Goal: Task Accomplishment & Management: Manage account settings

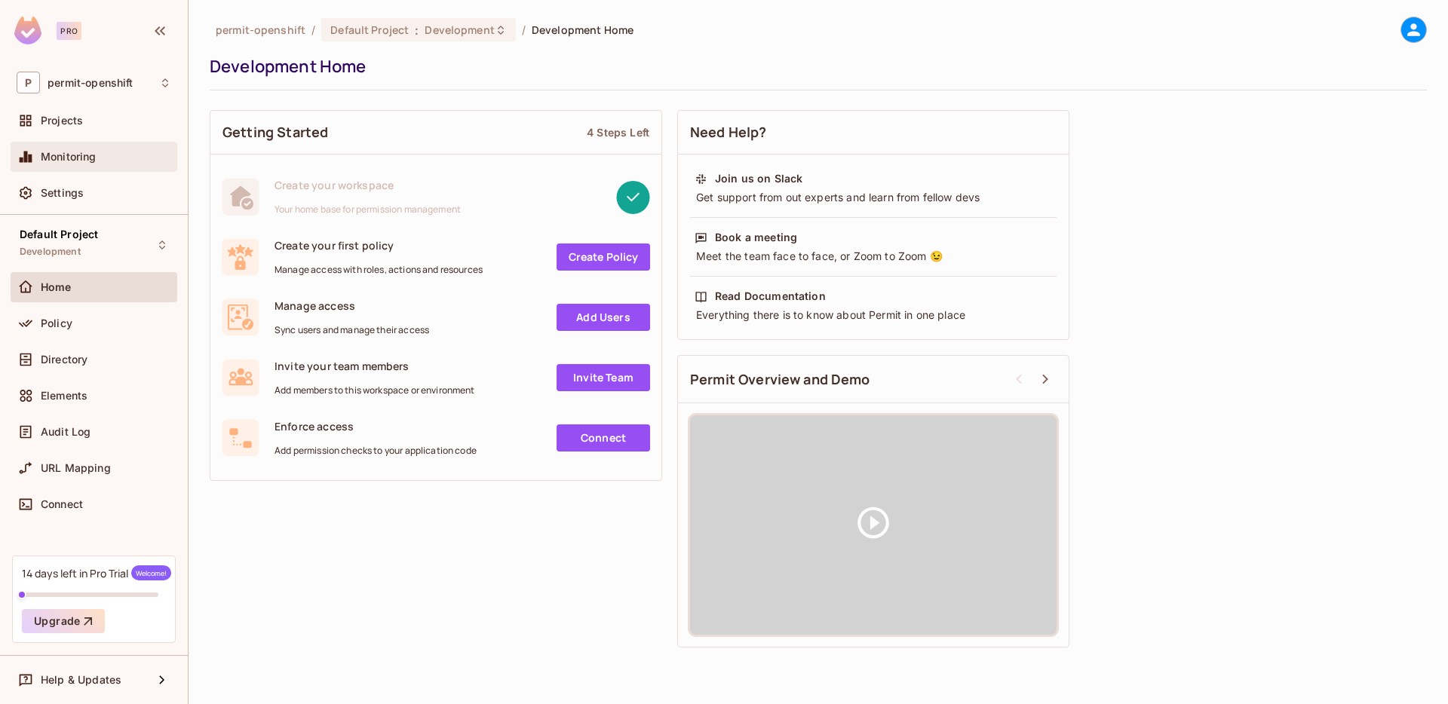
click at [88, 152] on span "Monitoring" at bounding box center [69, 157] width 56 height 12
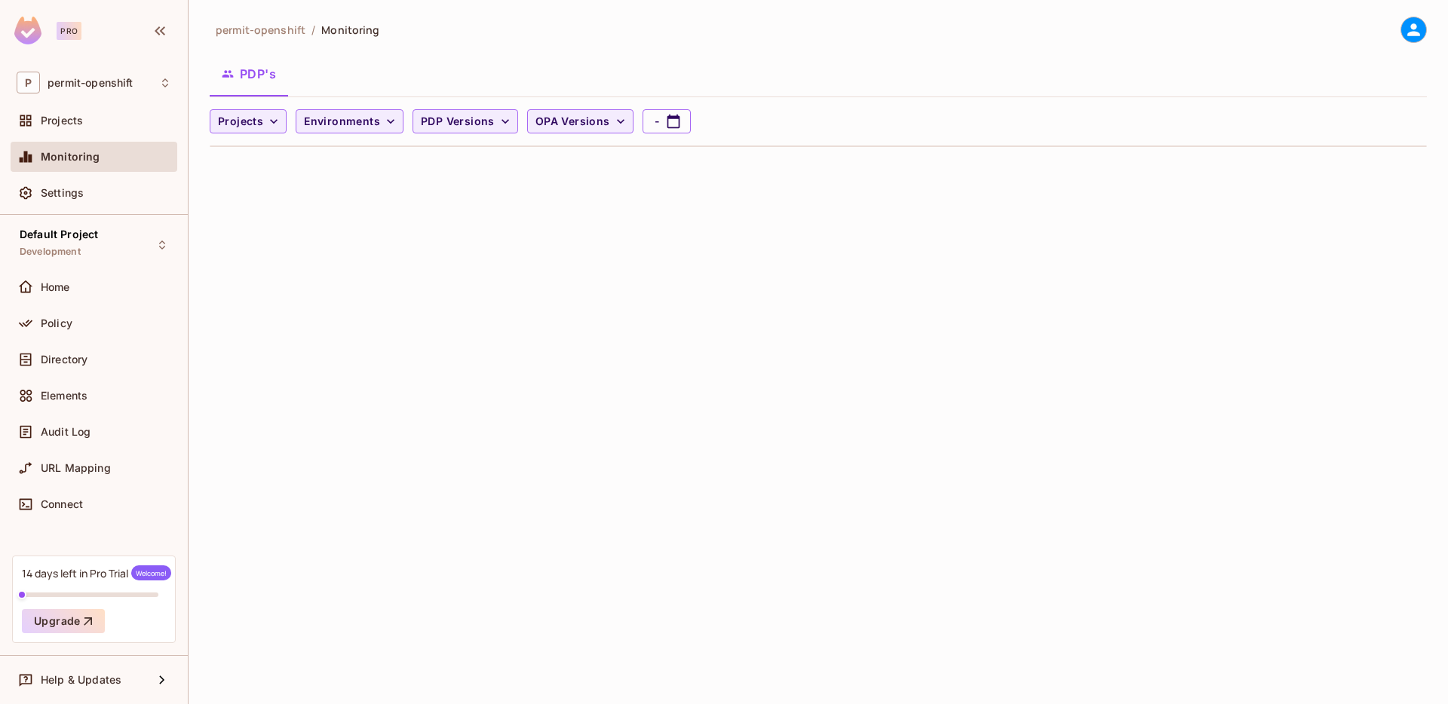
click at [233, 282] on div "permit-openshift / Monitoring PDP's Projects Environments PDP Versions OPA Vers…" at bounding box center [819, 352] width 1260 height 704
click at [71, 207] on div "Settings" at bounding box center [94, 193] width 167 height 30
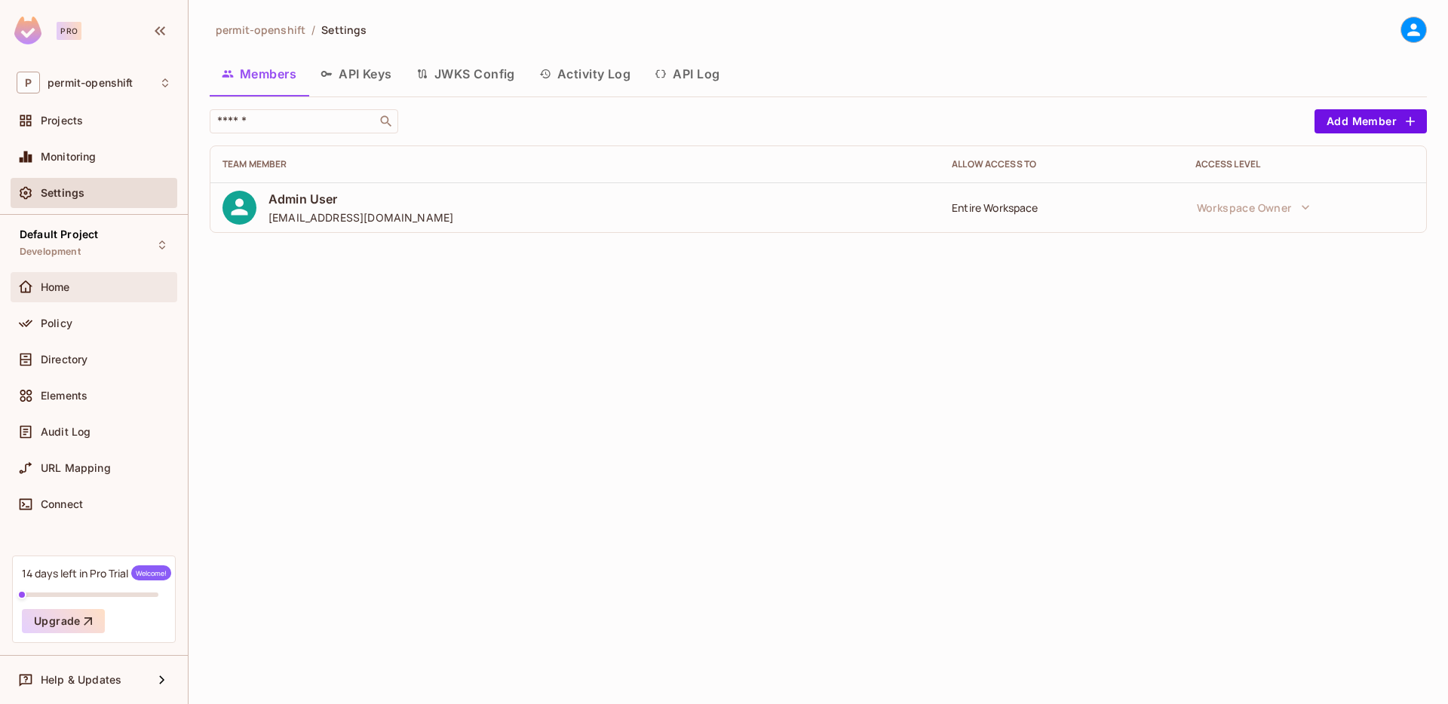
click at [98, 293] on div "Home" at bounding box center [94, 287] width 155 height 18
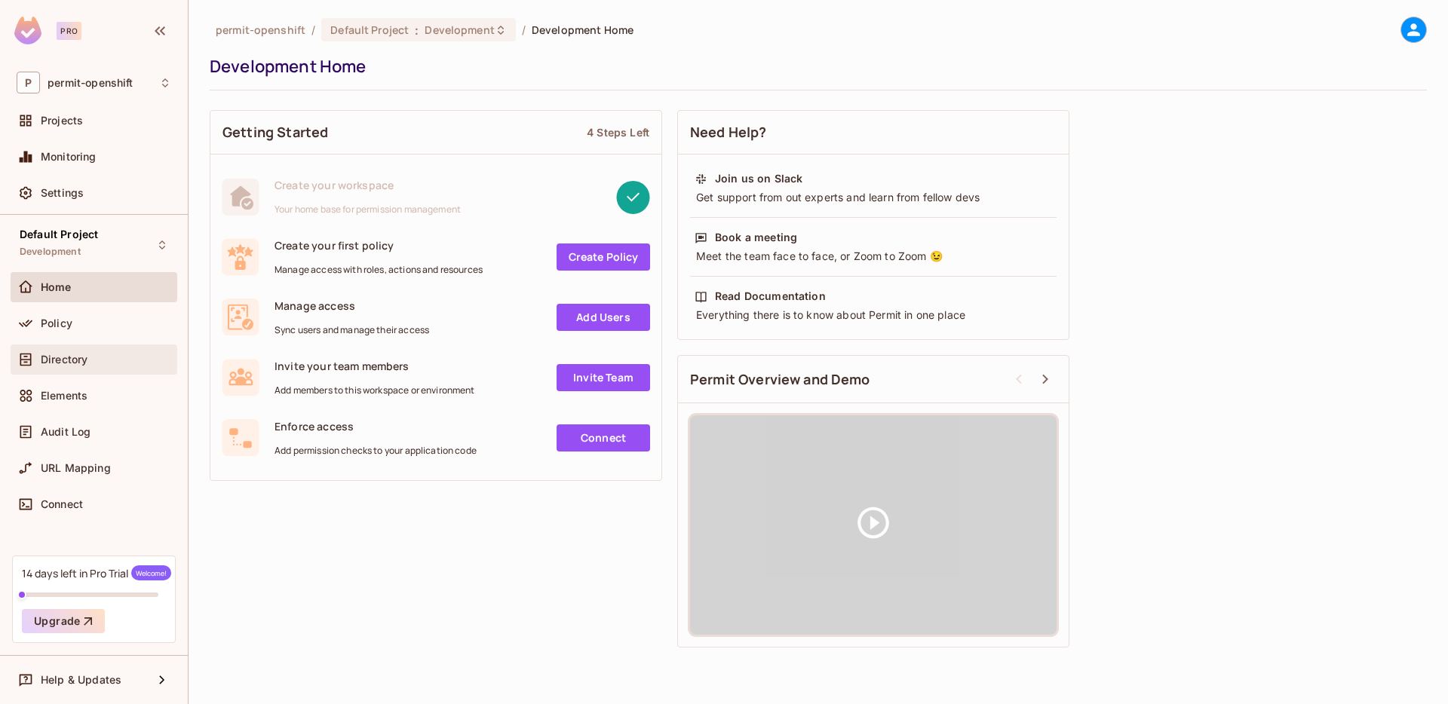
click at [79, 351] on div "Directory" at bounding box center [94, 360] width 155 height 18
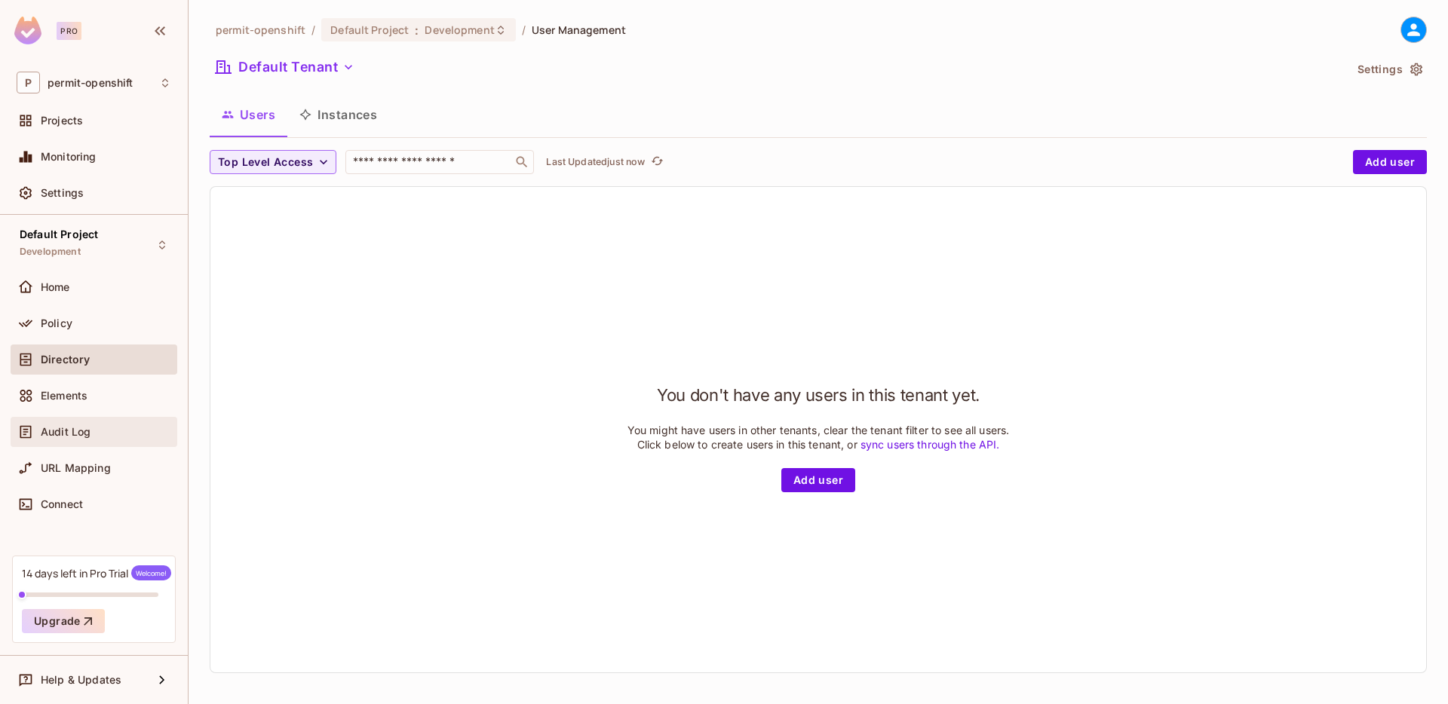
click at [79, 439] on div "Audit Log" at bounding box center [94, 432] width 155 height 18
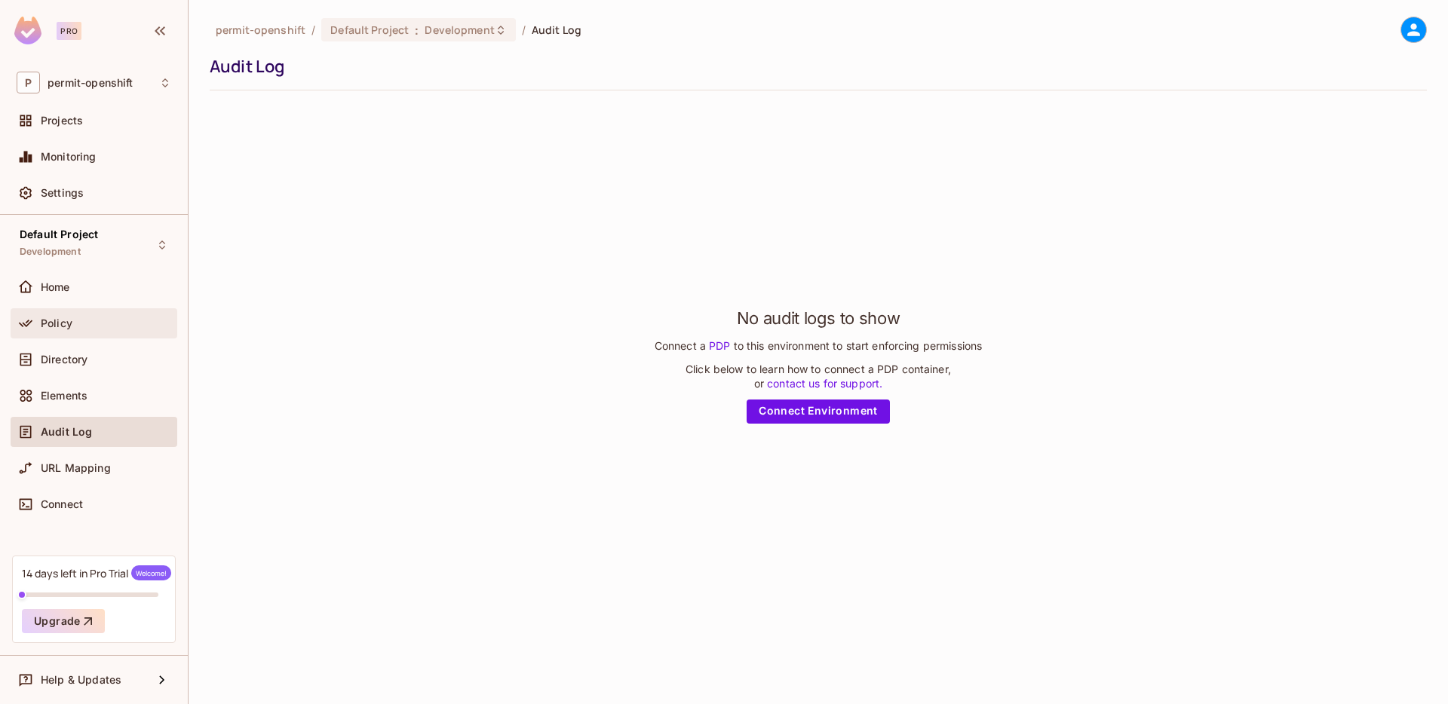
click at [67, 315] on div "Policy" at bounding box center [94, 324] width 155 height 18
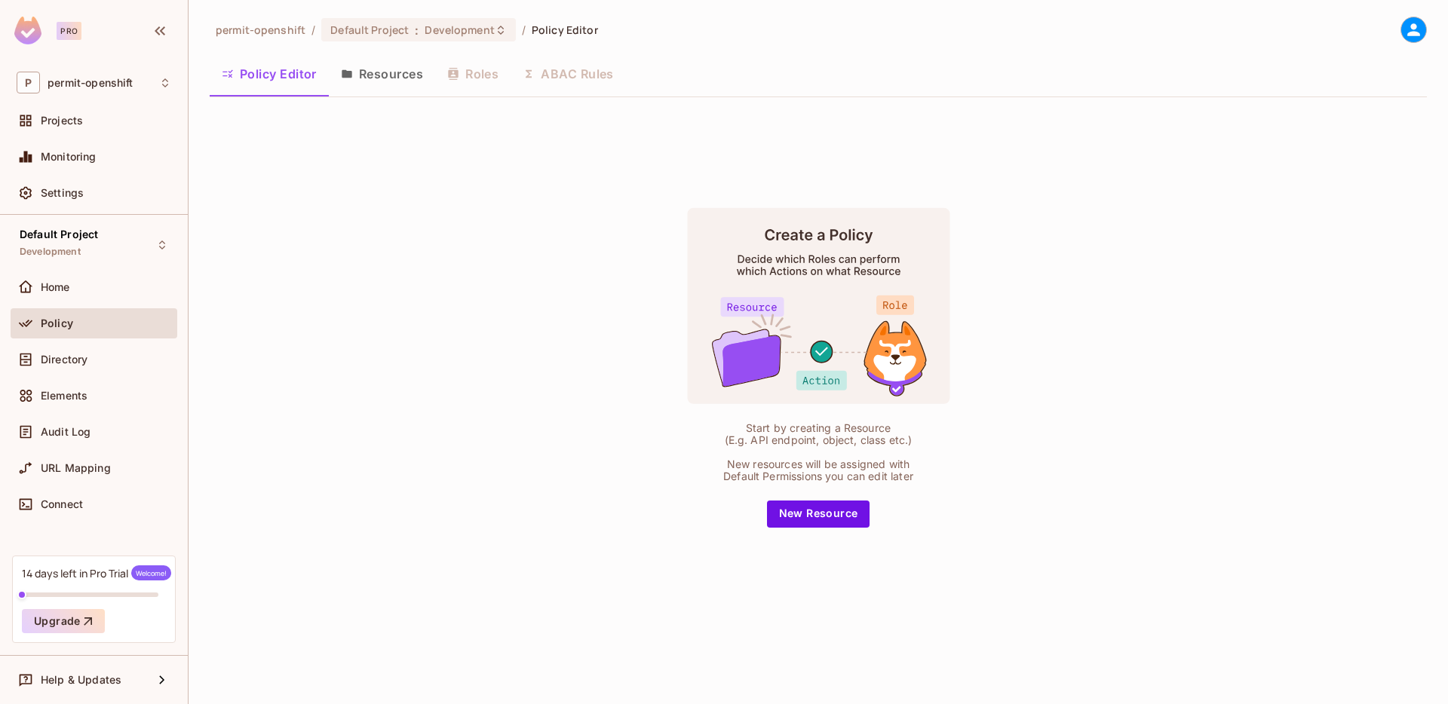
click at [378, 80] on button "Resources" at bounding box center [382, 74] width 106 height 38
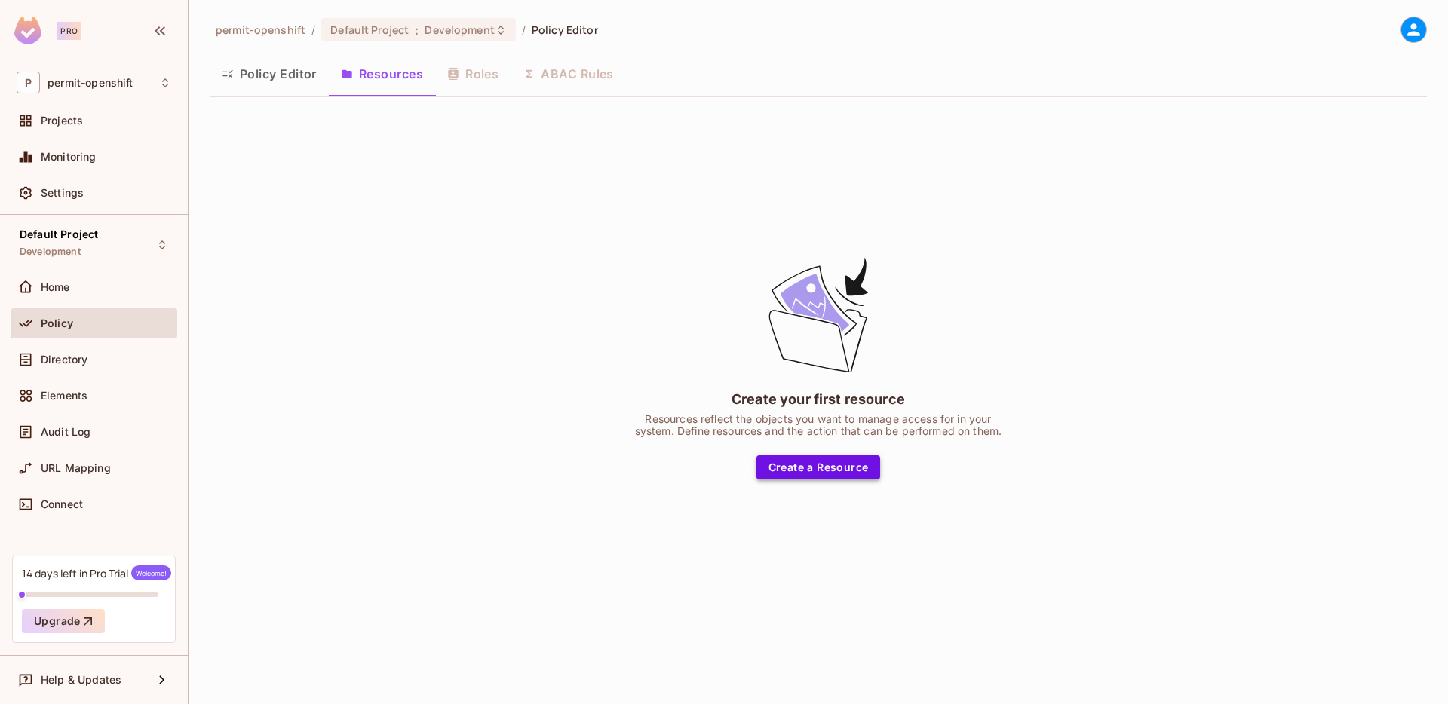
click at [803, 465] on button "Create a Resource" at bounding box center [818, 468] width 124 height 24
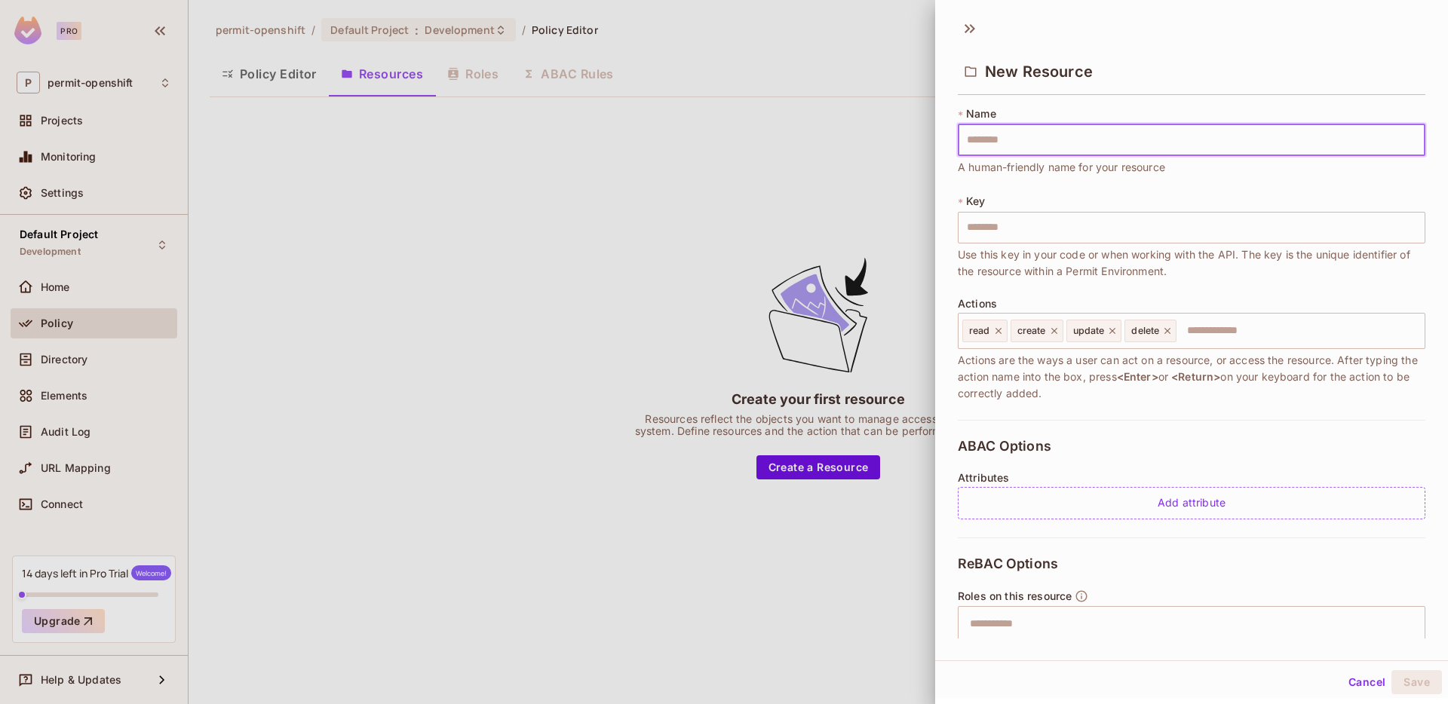
click at [1017, 125] on input "text" at bounding box center [1192, 140] width 468 height 32
type input "******"
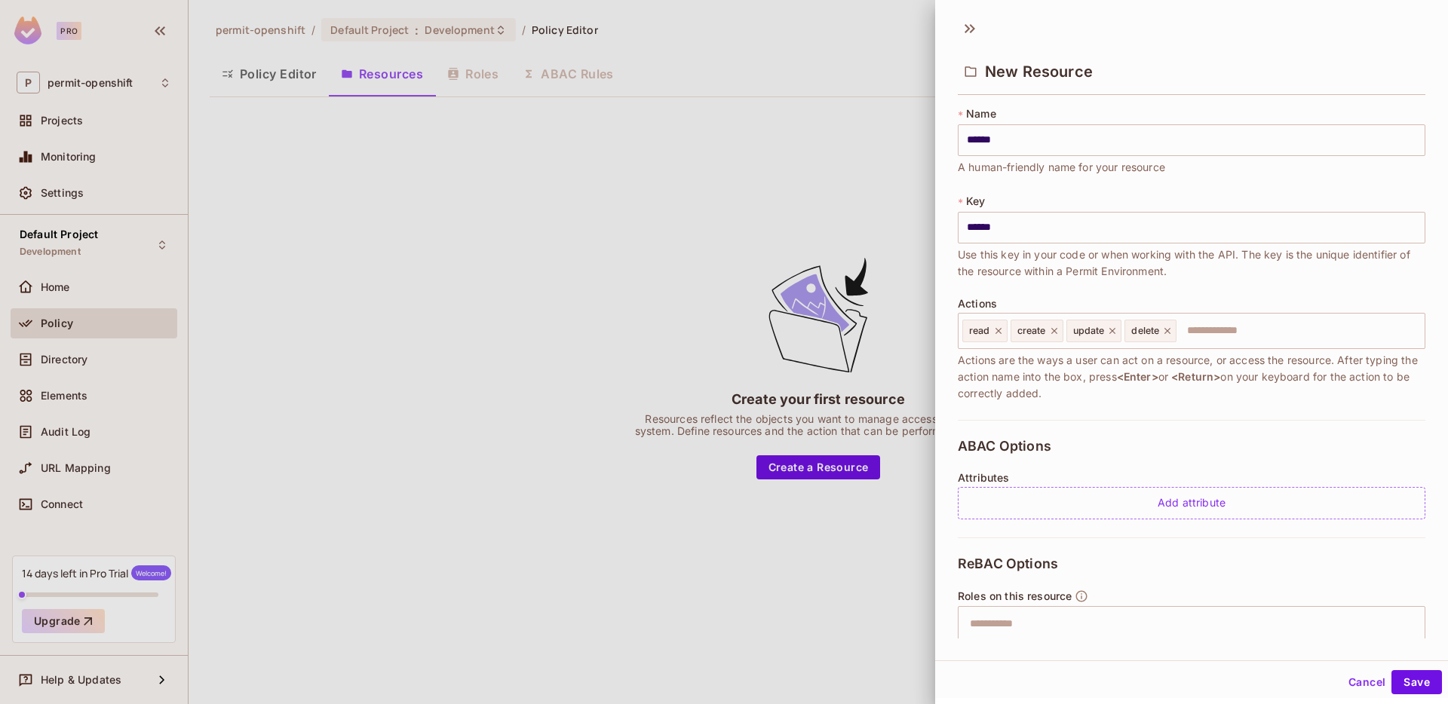
click at [1208, 522] on div "ABAC Options Attributes Add attribute" at bounding box center [1192, 479] width 468 height 118
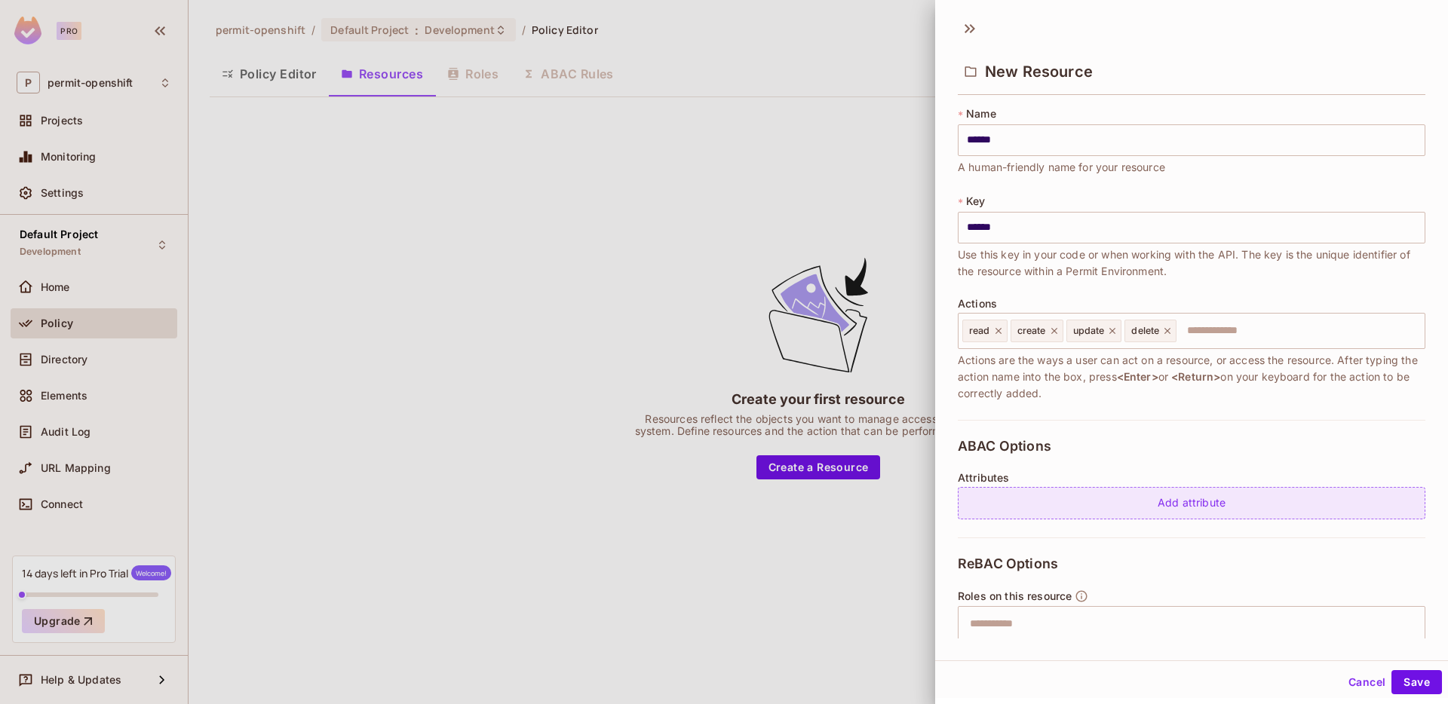
click at [1206, 511] on div "Add attribute" at bounding box center [1192, 503] width 468 height 32
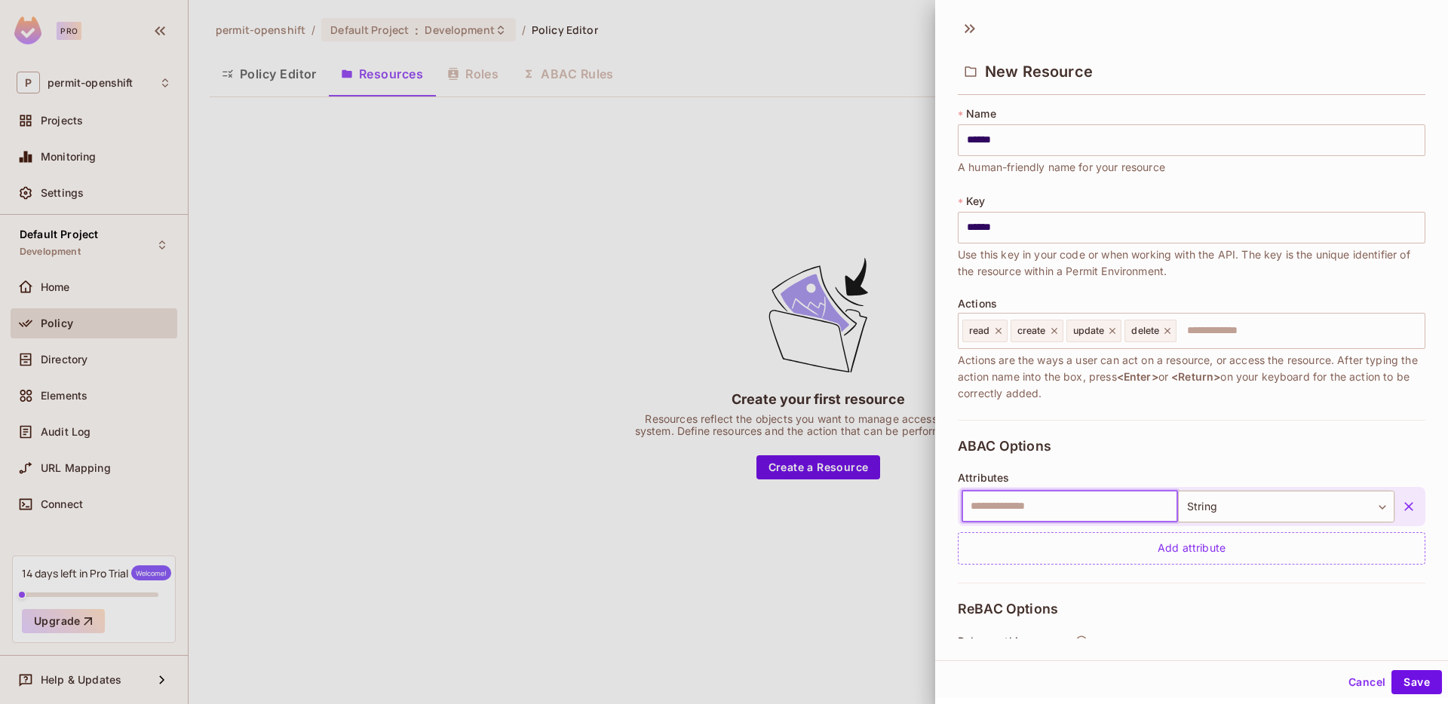
click at [989, 515] on input "text" at bounding box center [1070, 507] width 216 height 32
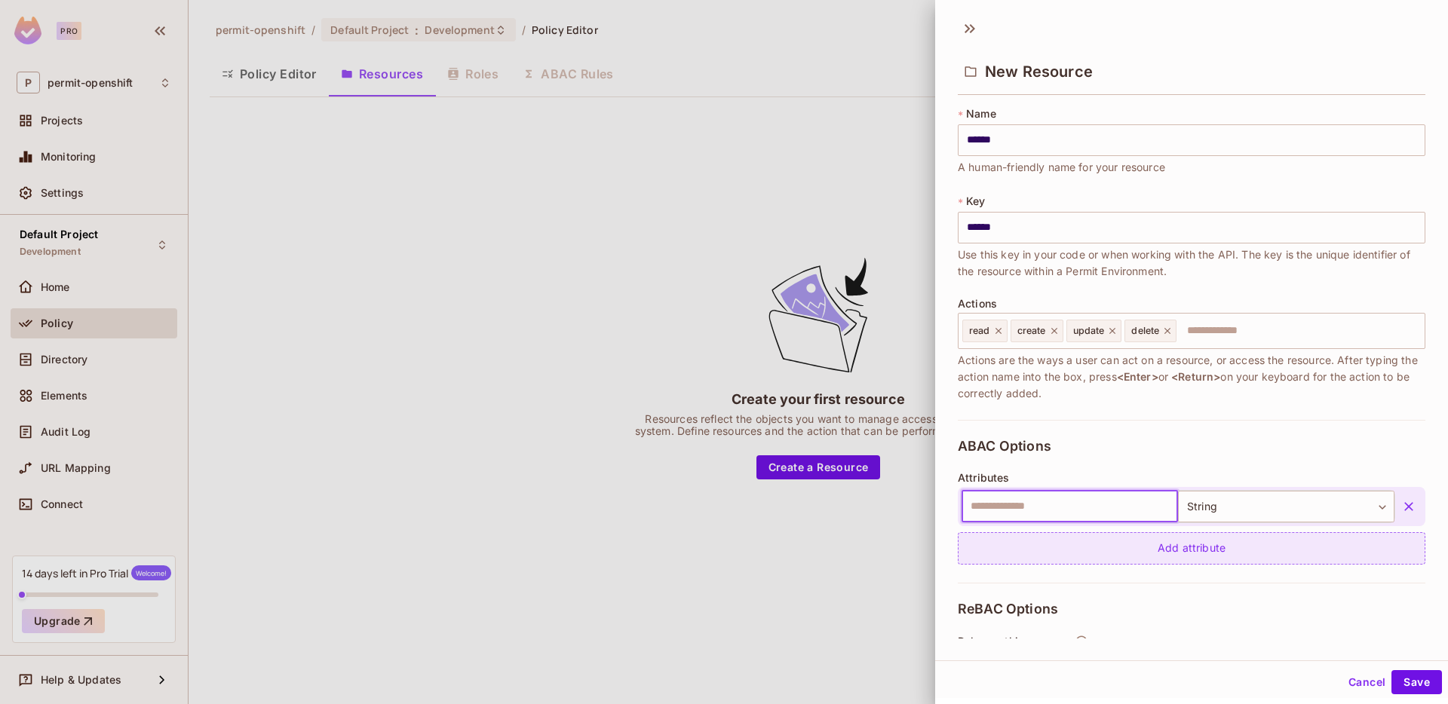
type input "*****"
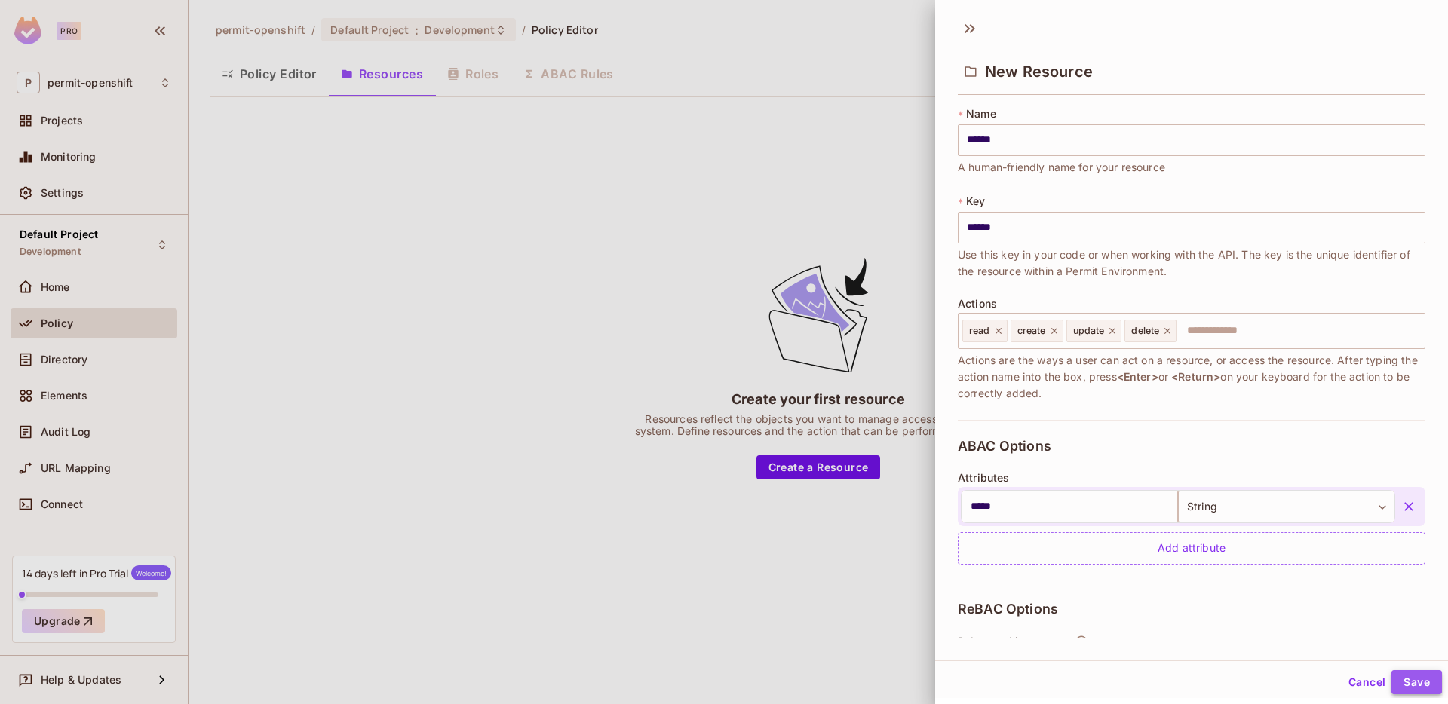
click at [1392, 684] on button "Save" at bounding box center [1417, 683] width 51 height 24
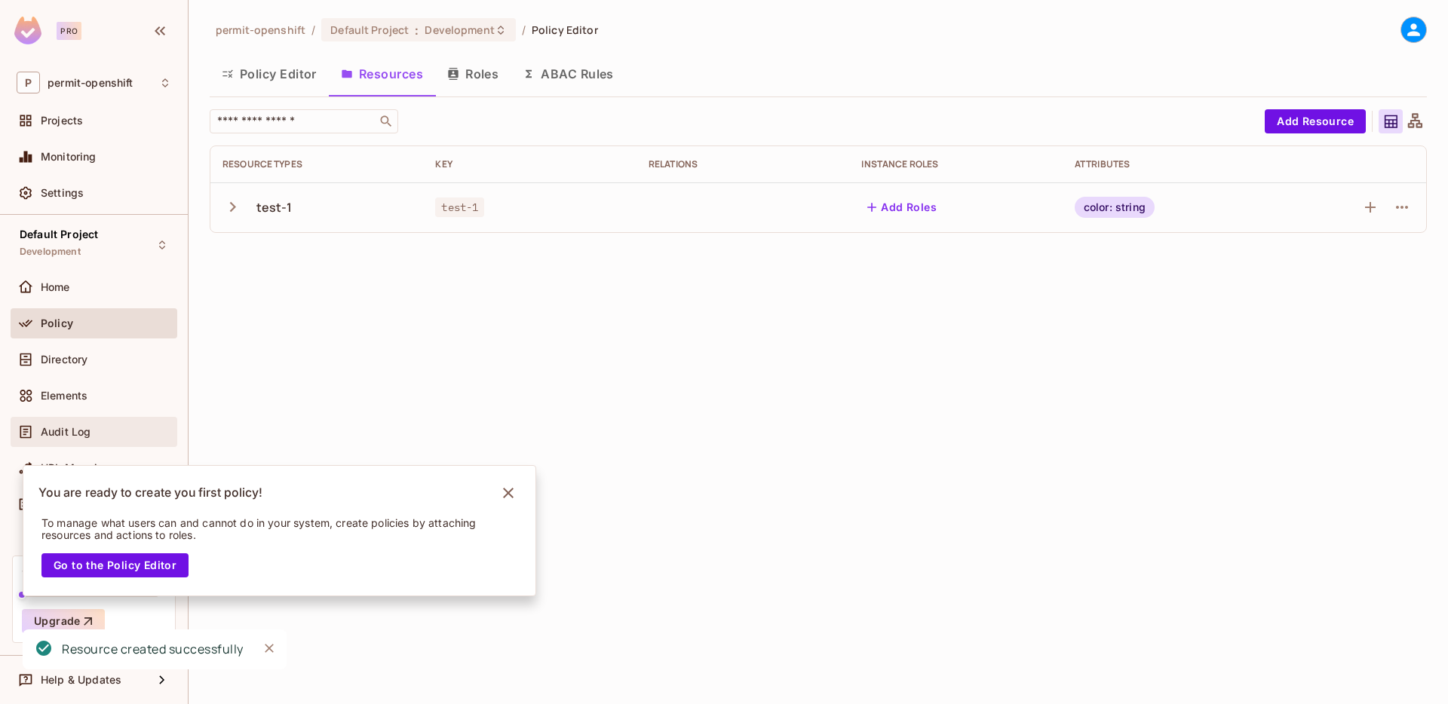
click at [81, 422] on div "Audit Log" at bounding box center [94, 432] width 167 height 30
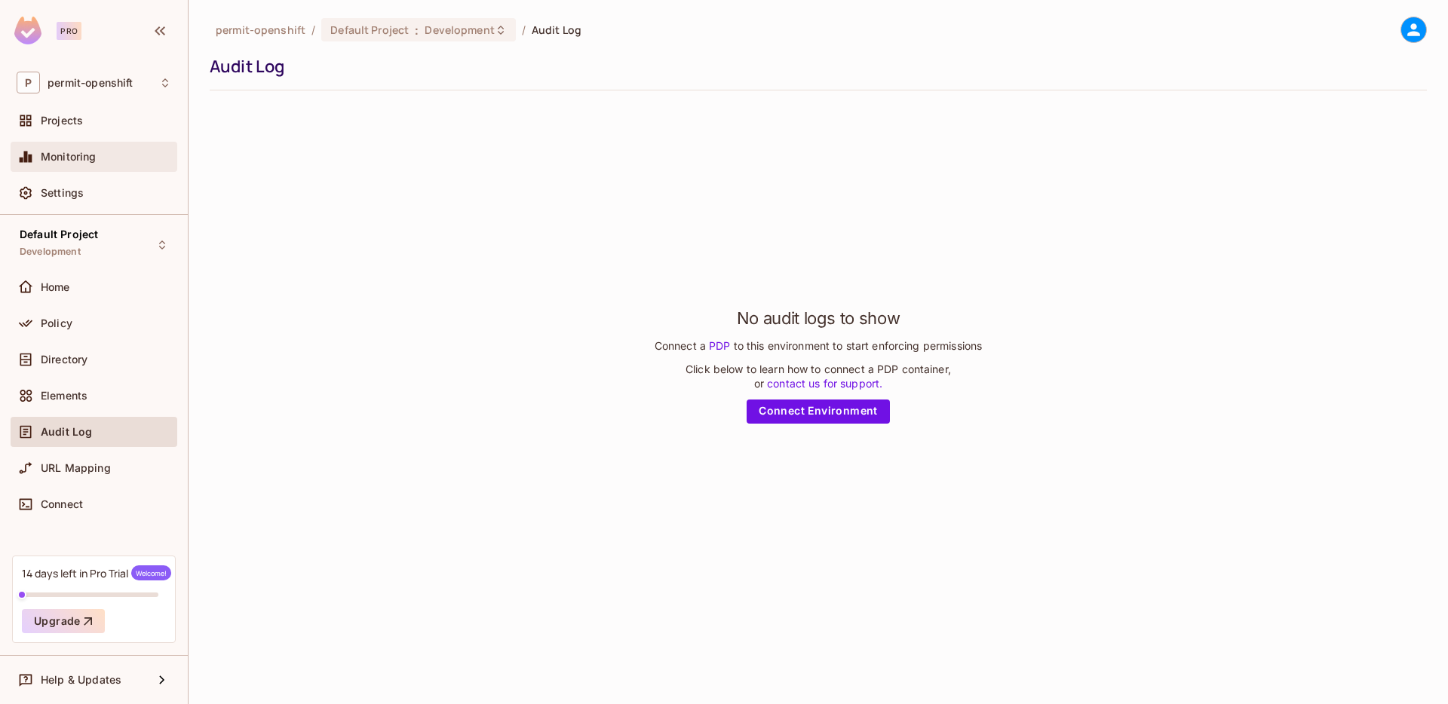
click at [70, 165] on div "Monitoring" at bounding box center [94, 157] width 155 height 18
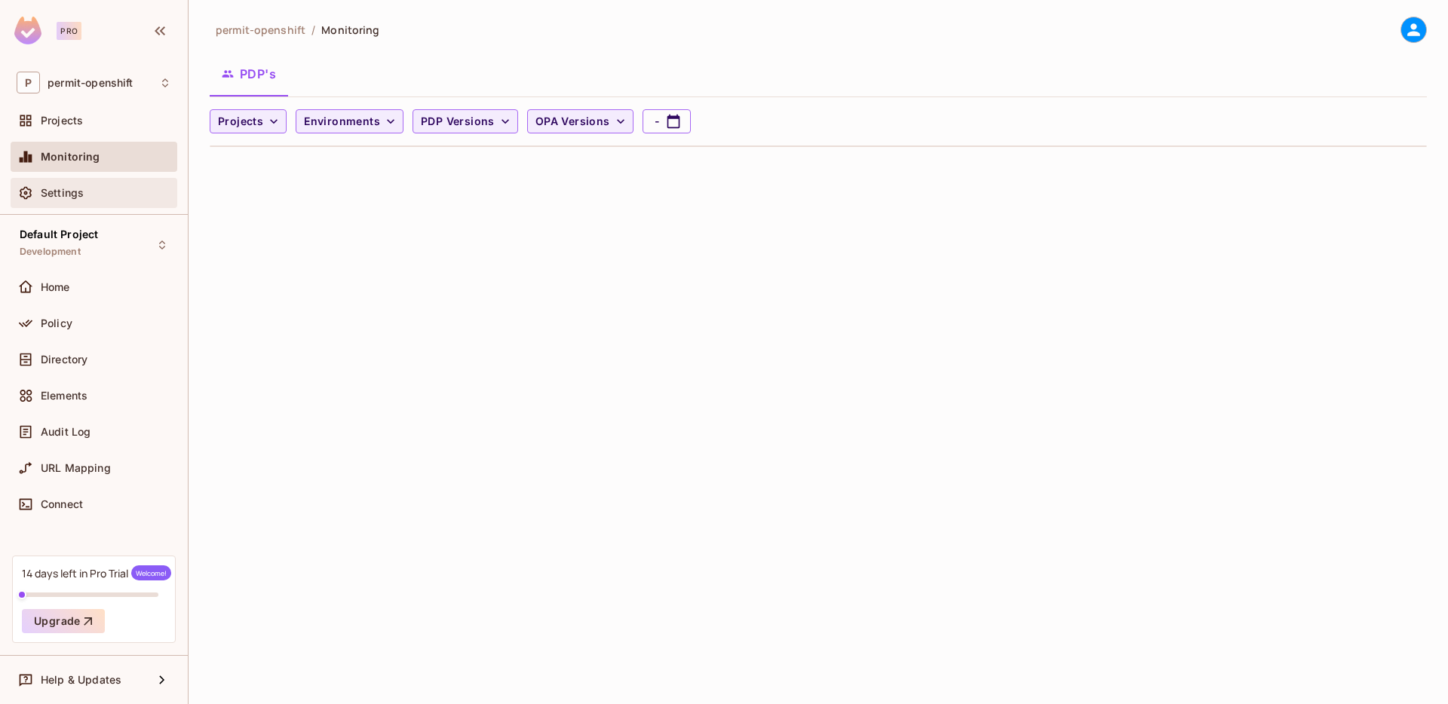
click at [74, 185] on div "Settings" at bounding box center [94, 193] width 155 height 18
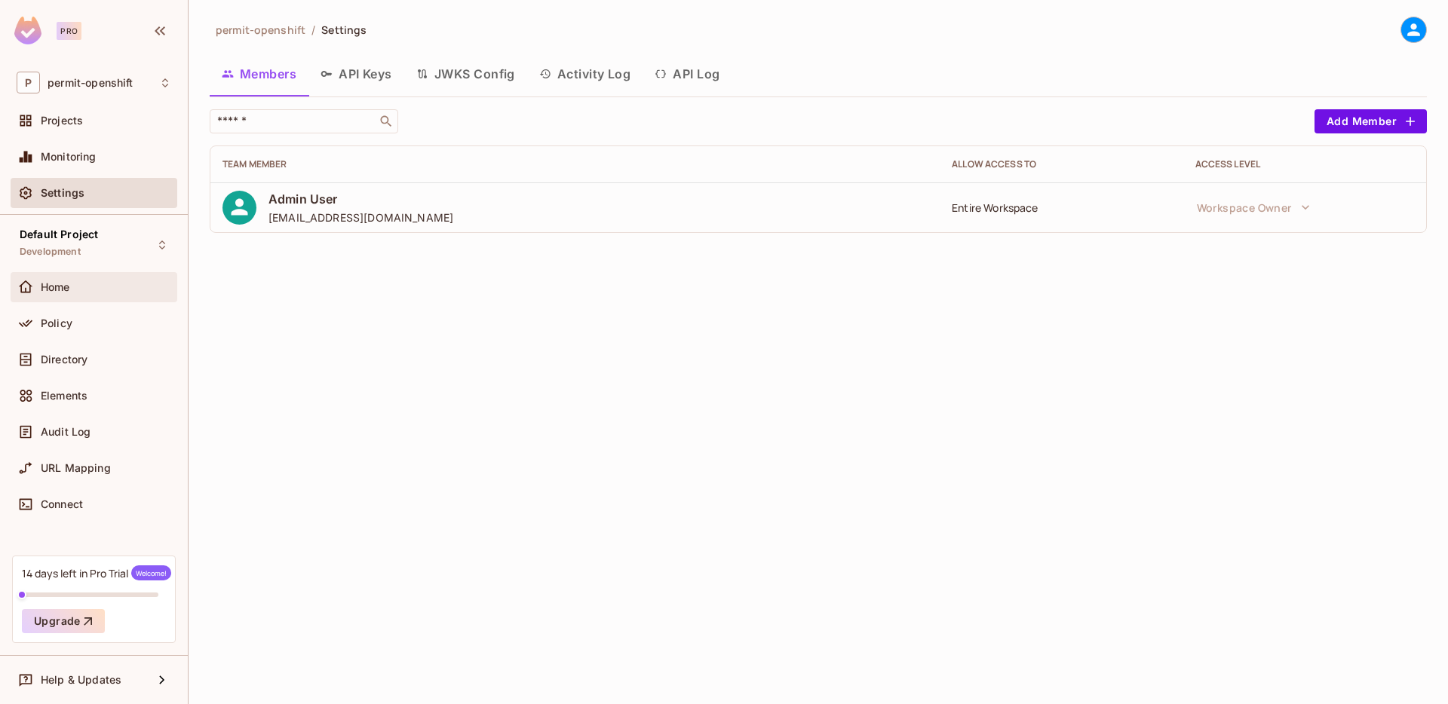
click at [67, 294] on div "Home" at bounding box center [94, 287] width 155 height 18
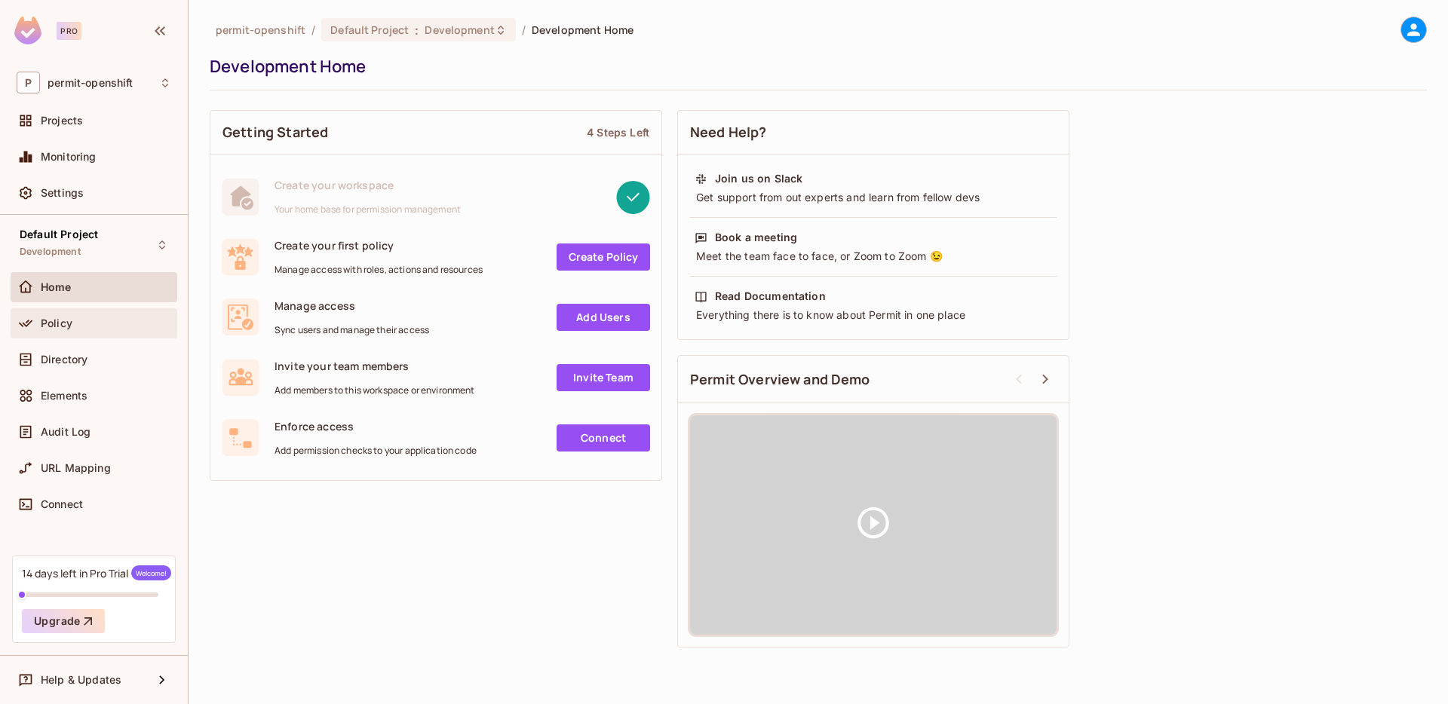
click at [77, 309] on div "Policy" at bounding box center [94, 323] width 167 height 30
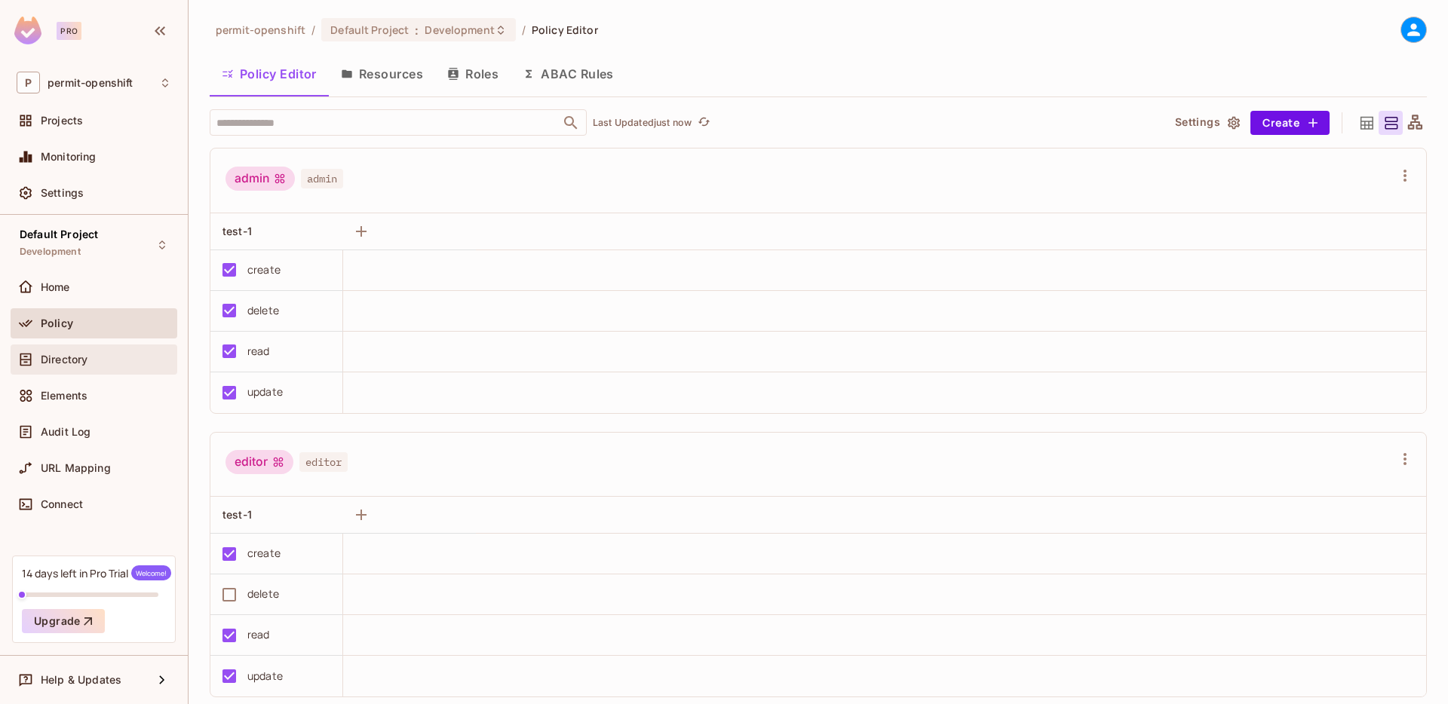
click at [69, 355] on span "Directory" at bounding box center [64, 360] width 47 height 12
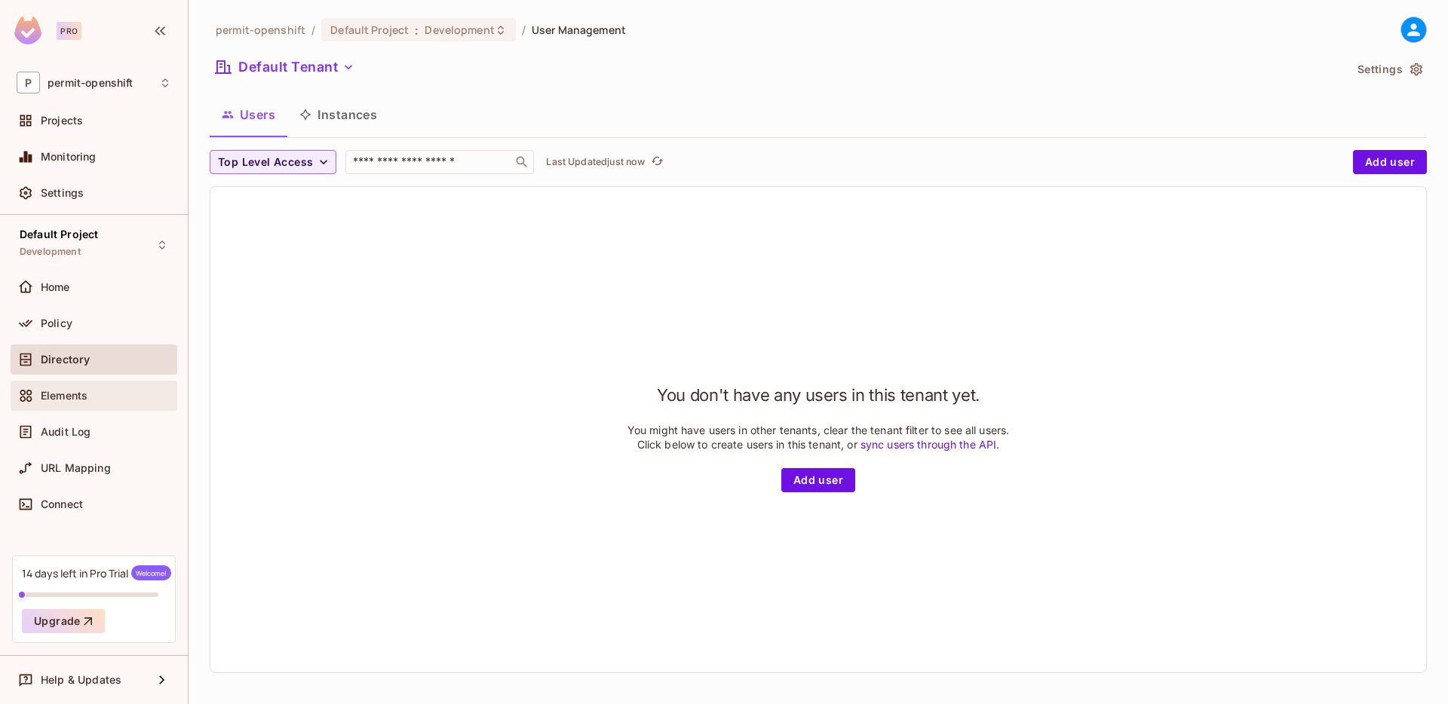
click at [85, 391] on span "Elements" at bounding box center [64, 396] width 47 height 12
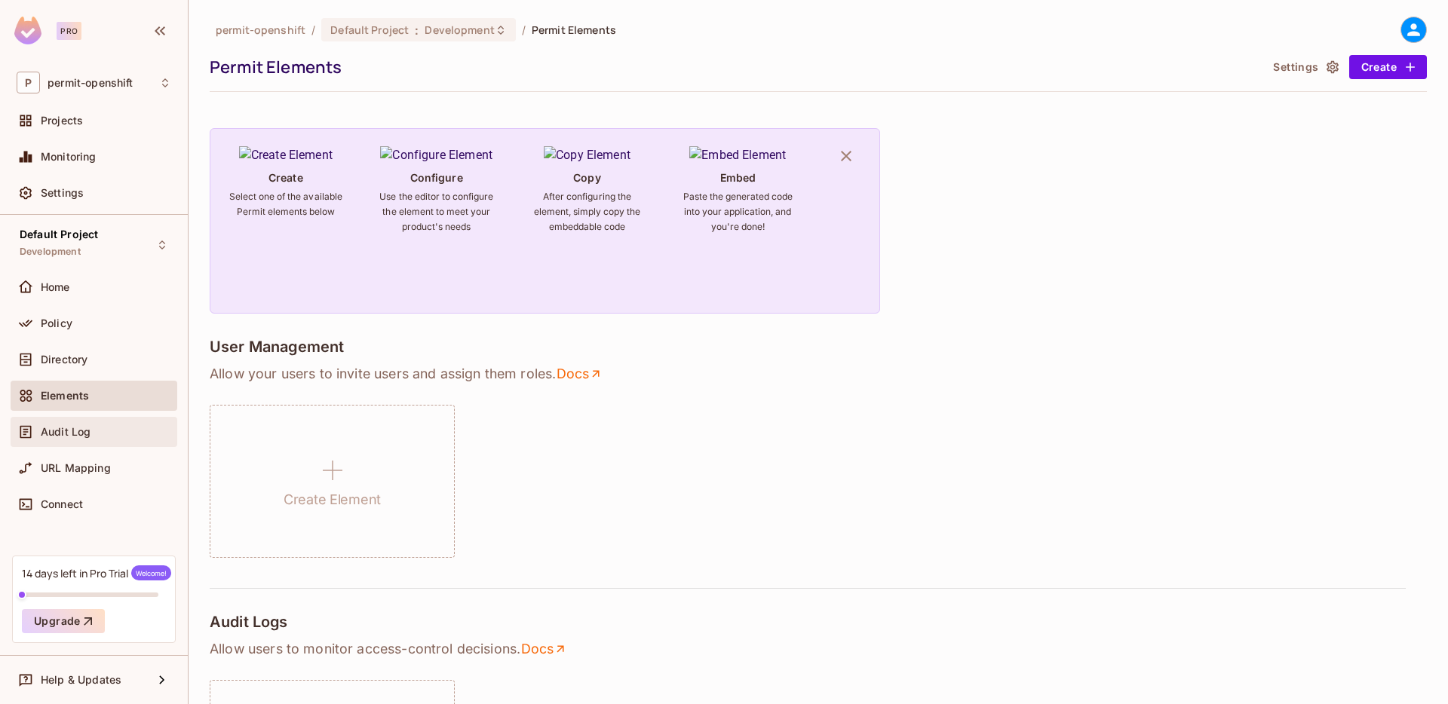
click at [48, 440] on div "Audit Log" at bounding box center [94, 432] width 155 height 18
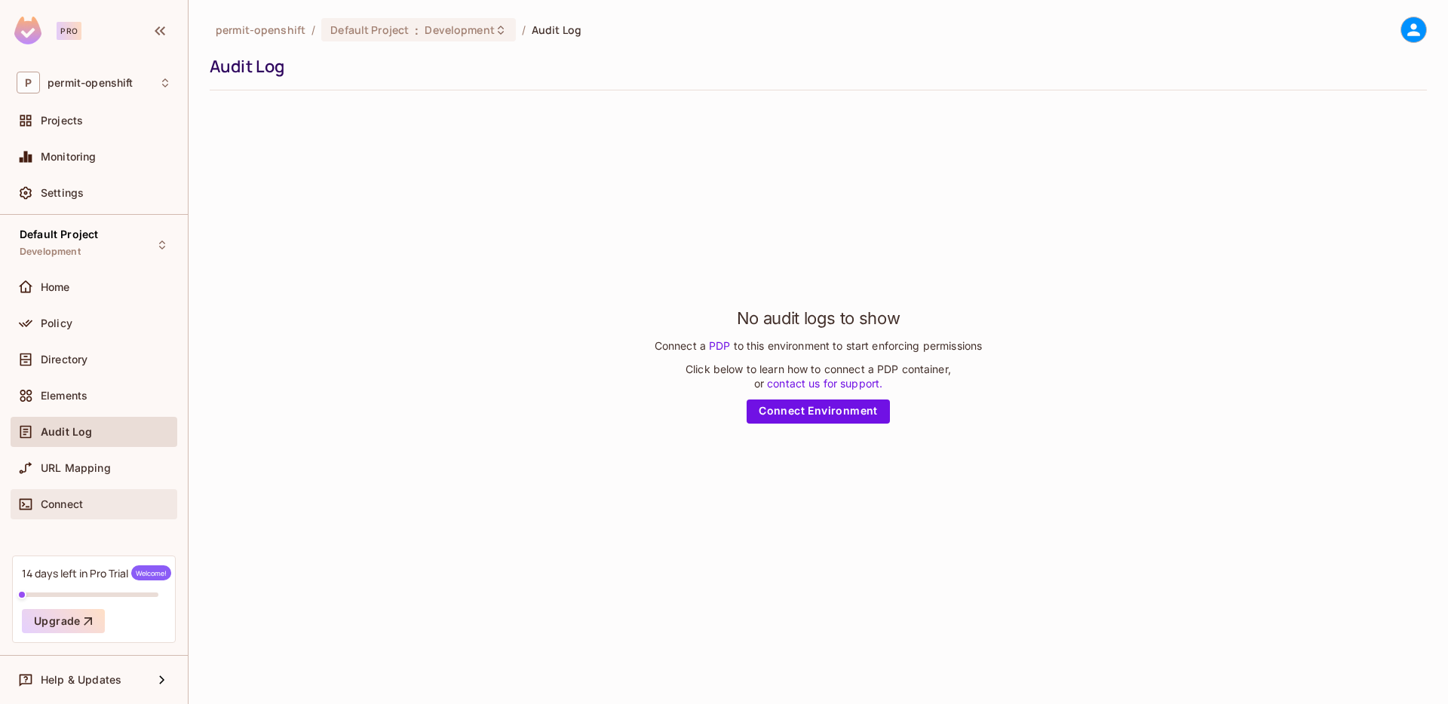
click at [38, 508] on div at bounding box center [29, 505] width 24 height 18
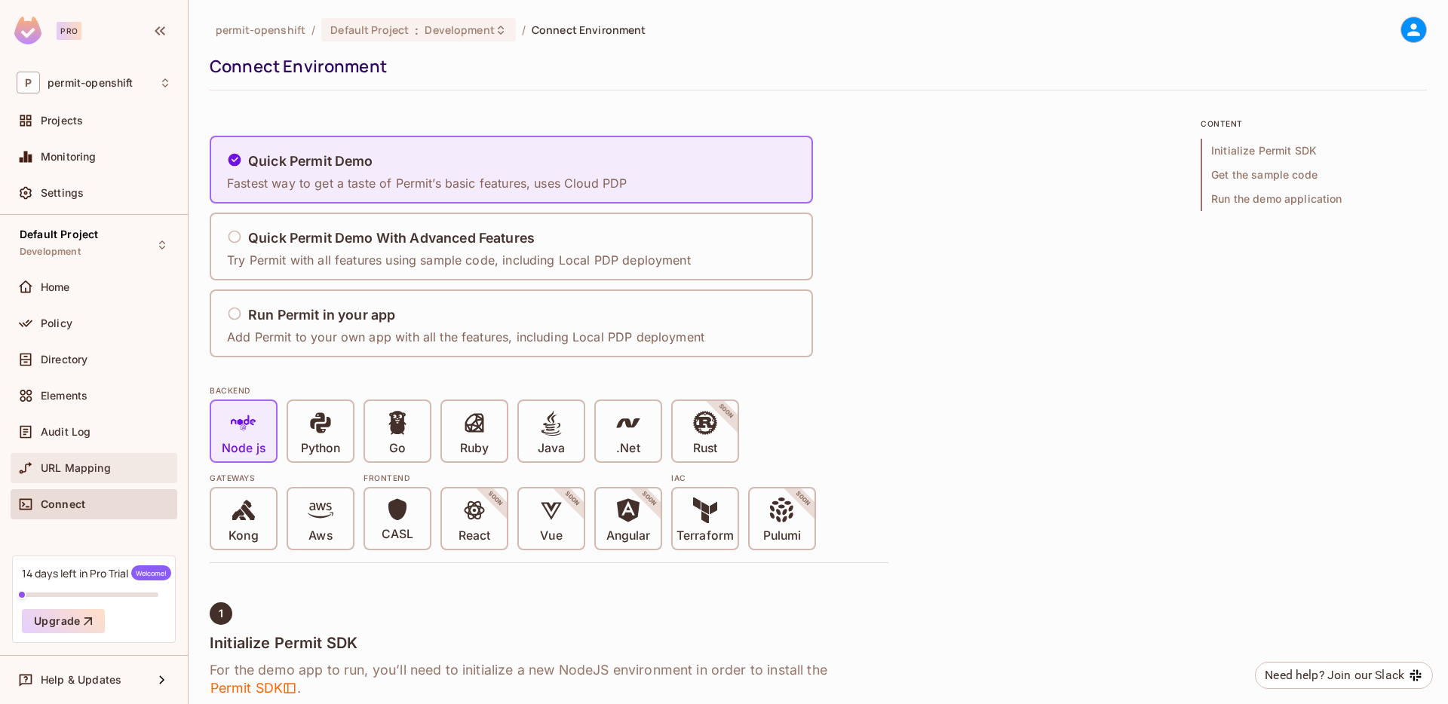
click at [87, 481] on div "URL Mapping" at bounding box center [94, 468] width 167 height 30
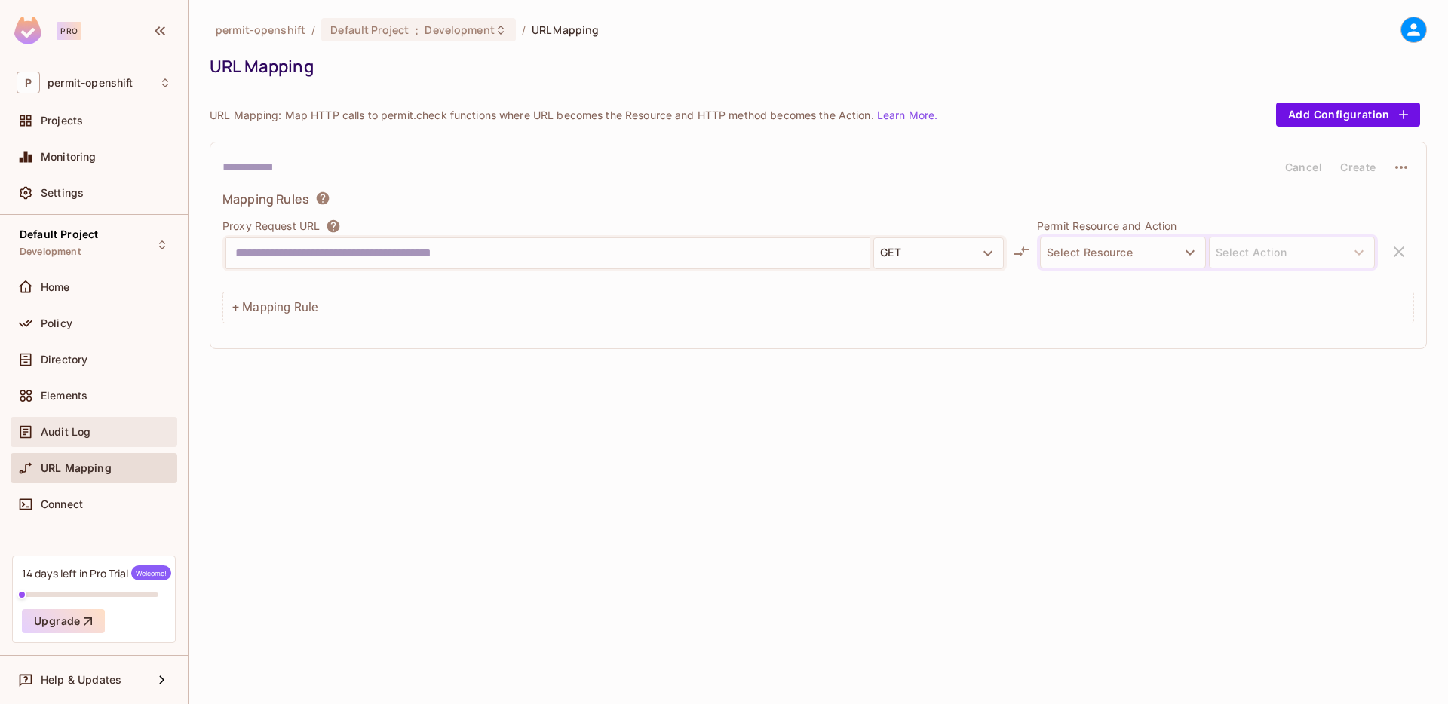
click at [113, 434] on div "Audit Log" at bounding box center [106, 432] width 130 height 12
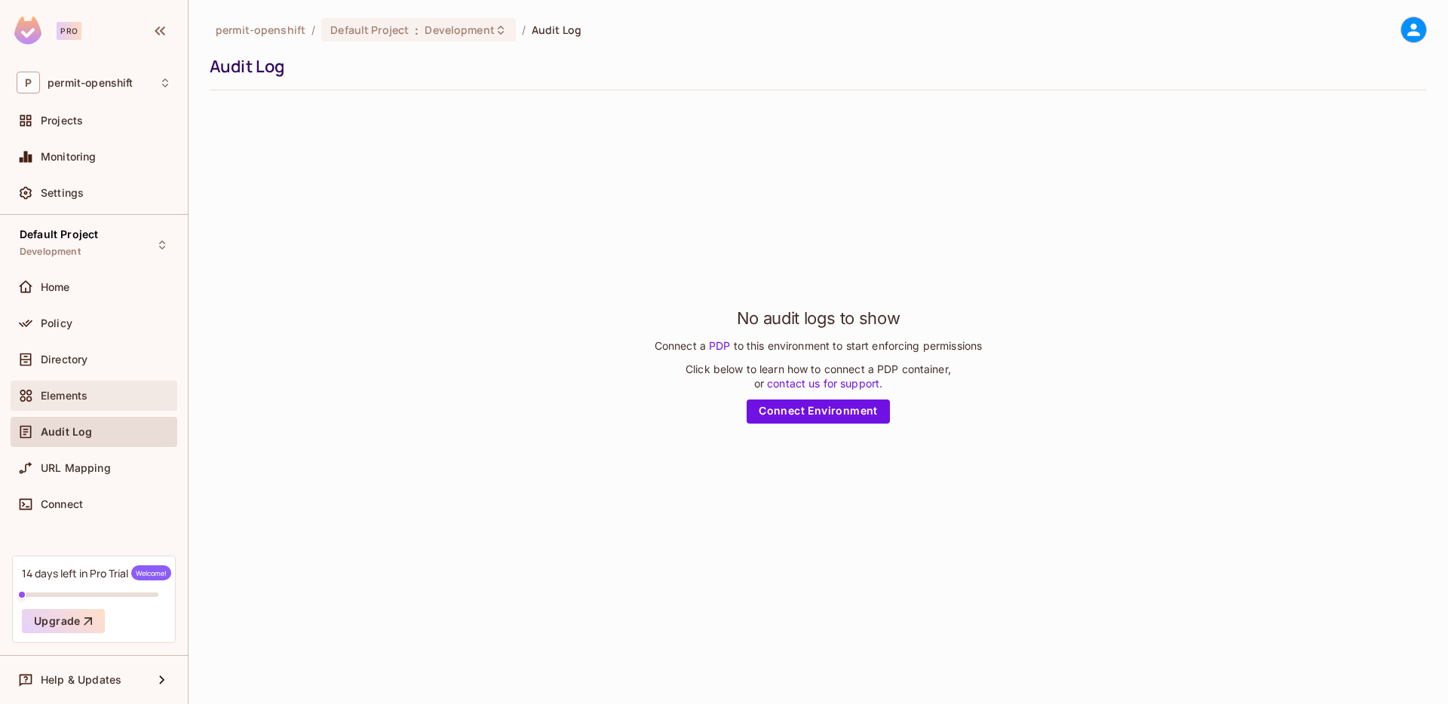
click at [83, 399] on span "Elements" at bounding box center [64, 396] width 47 height 12
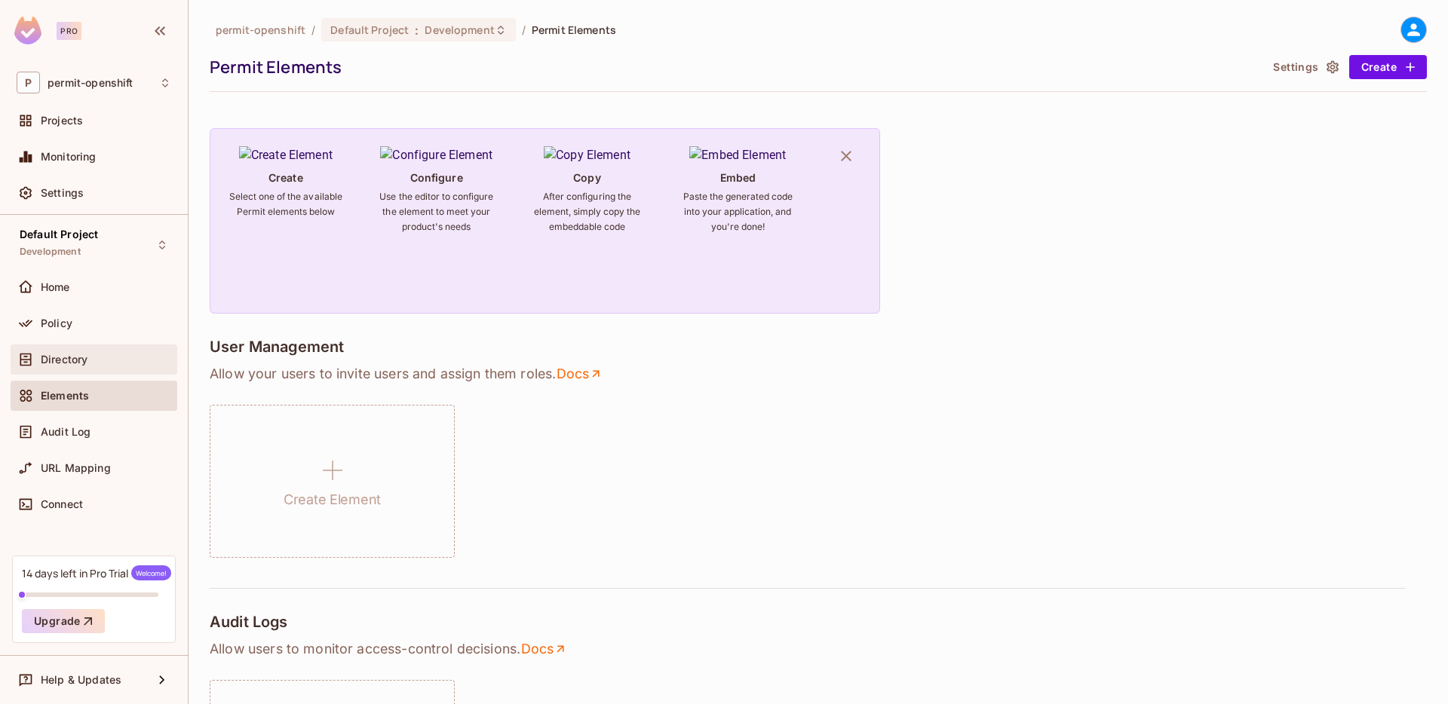
click at [95, 347] on div "Directory" at bounding box center [94, 360] width 167 height 30
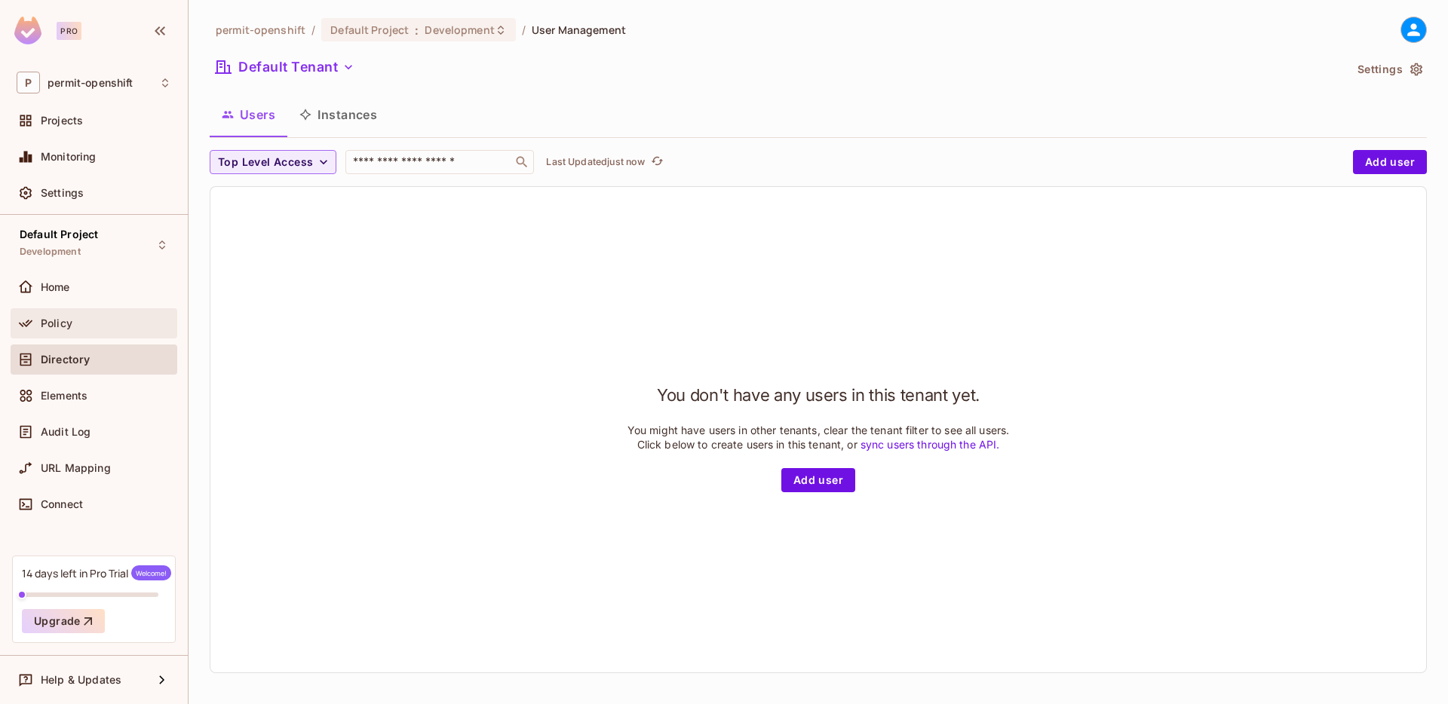
click at [87, 327] on div "Policy" at bounding box center [106, 324] width 130 height 12
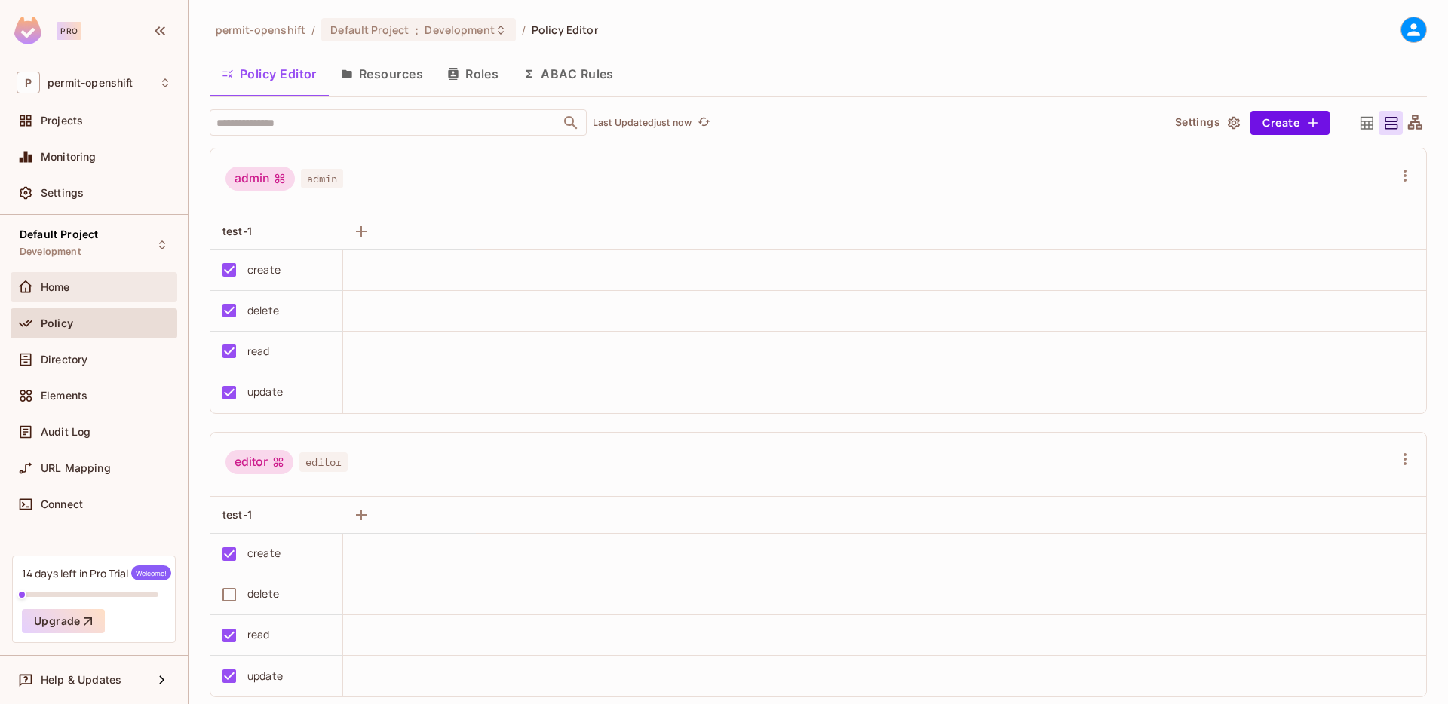
click at [76, 295] on div "Home" at bounding box center [94, 287] width 155 height 18
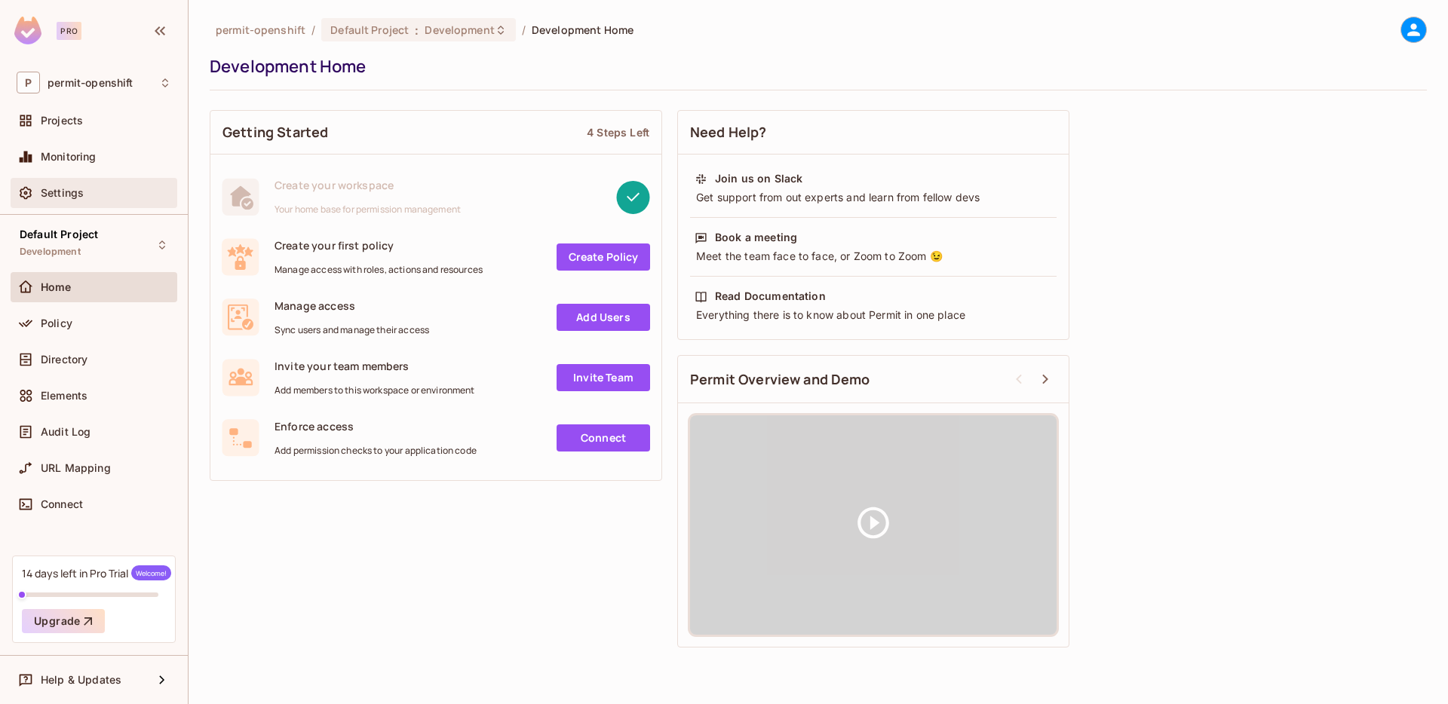
click at [69, 199] on div "Settings" at bounding box center [94, 193] width 155 height 18
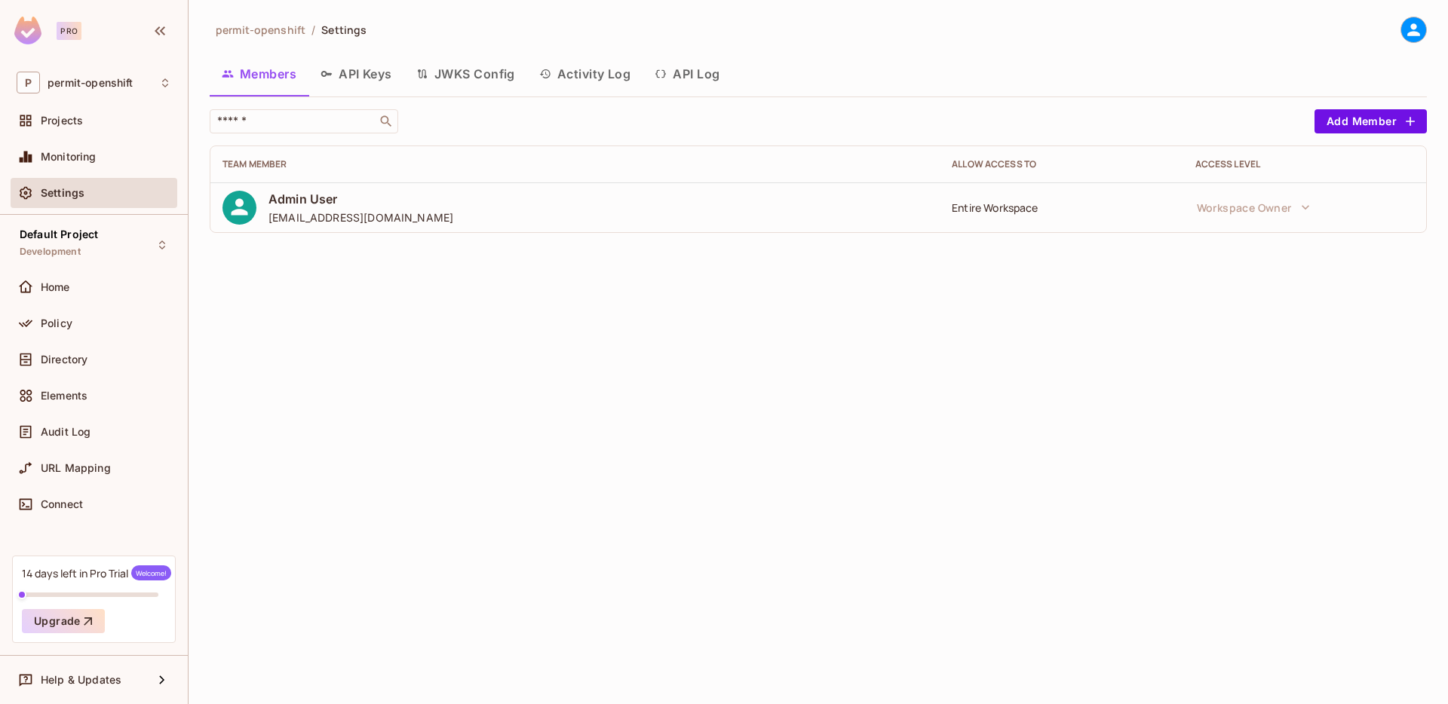
click at [688, 75] on button "API Log" at bounding box center [687, 74] width 89 height 38
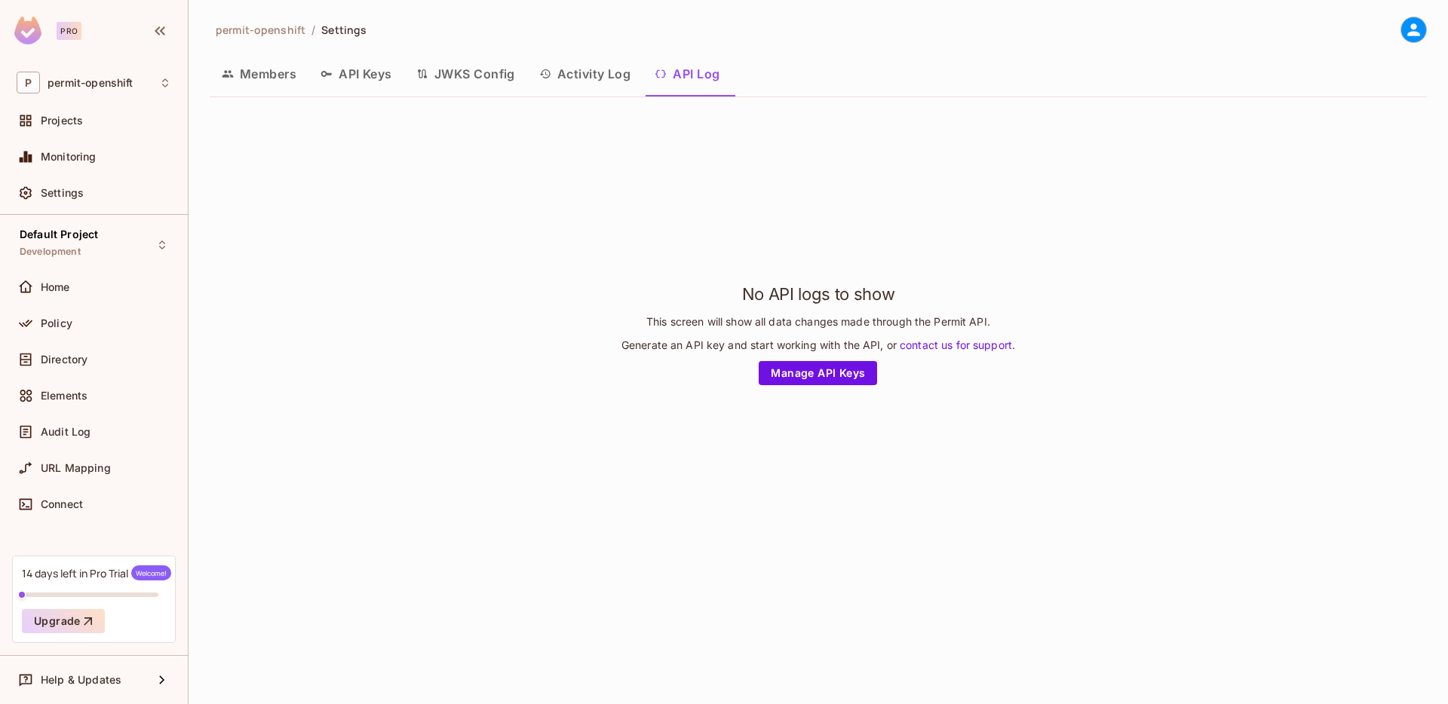
click at [607, 79] on button "Activity Log" at bounding box center [585, 74] width 116 height 38
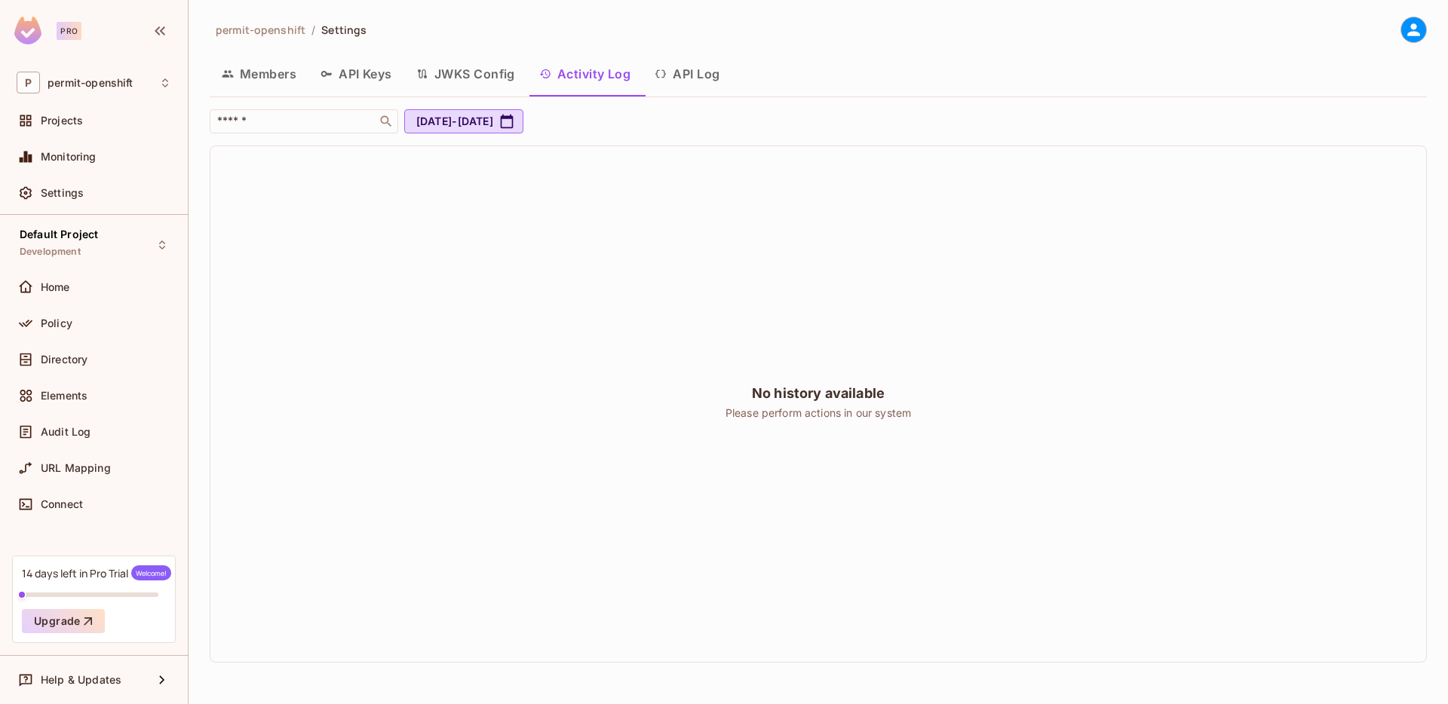
click at [465, 82] on button "JWKS Config" at bounding box center [465, 74] width 123 height 38
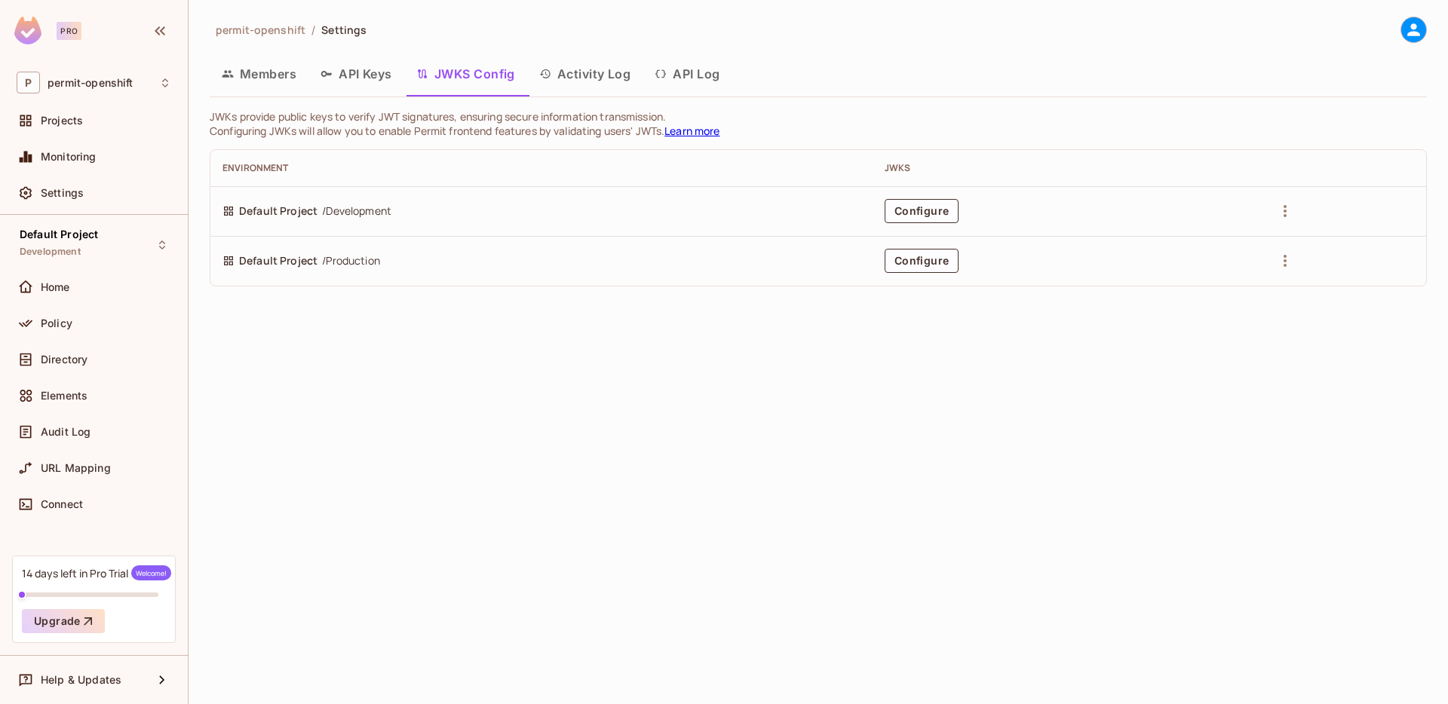
click at [567, 80] on button "Activity Log" at bounding box center [585, 74] width 116 height 38
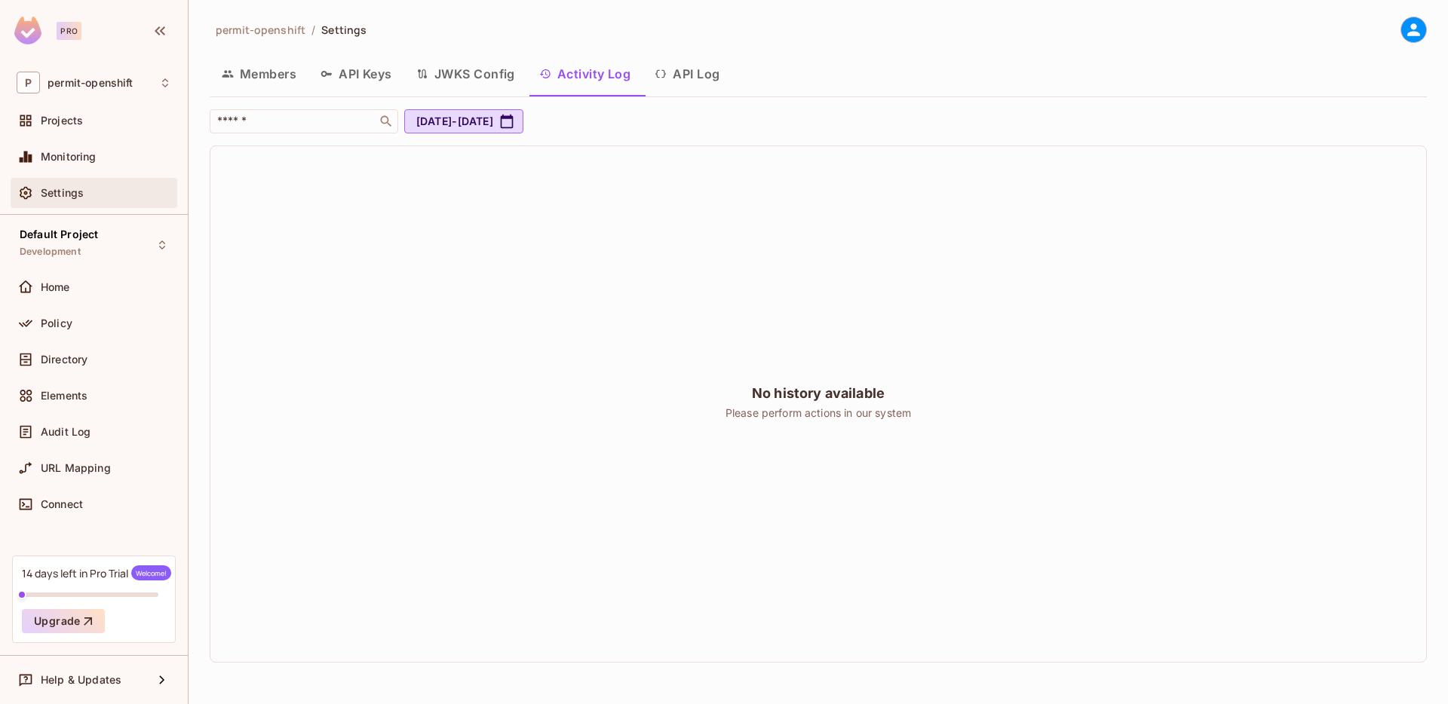
click at [58, 206] on div "Settings" at bounding box center [94, 193] width 167 height 30
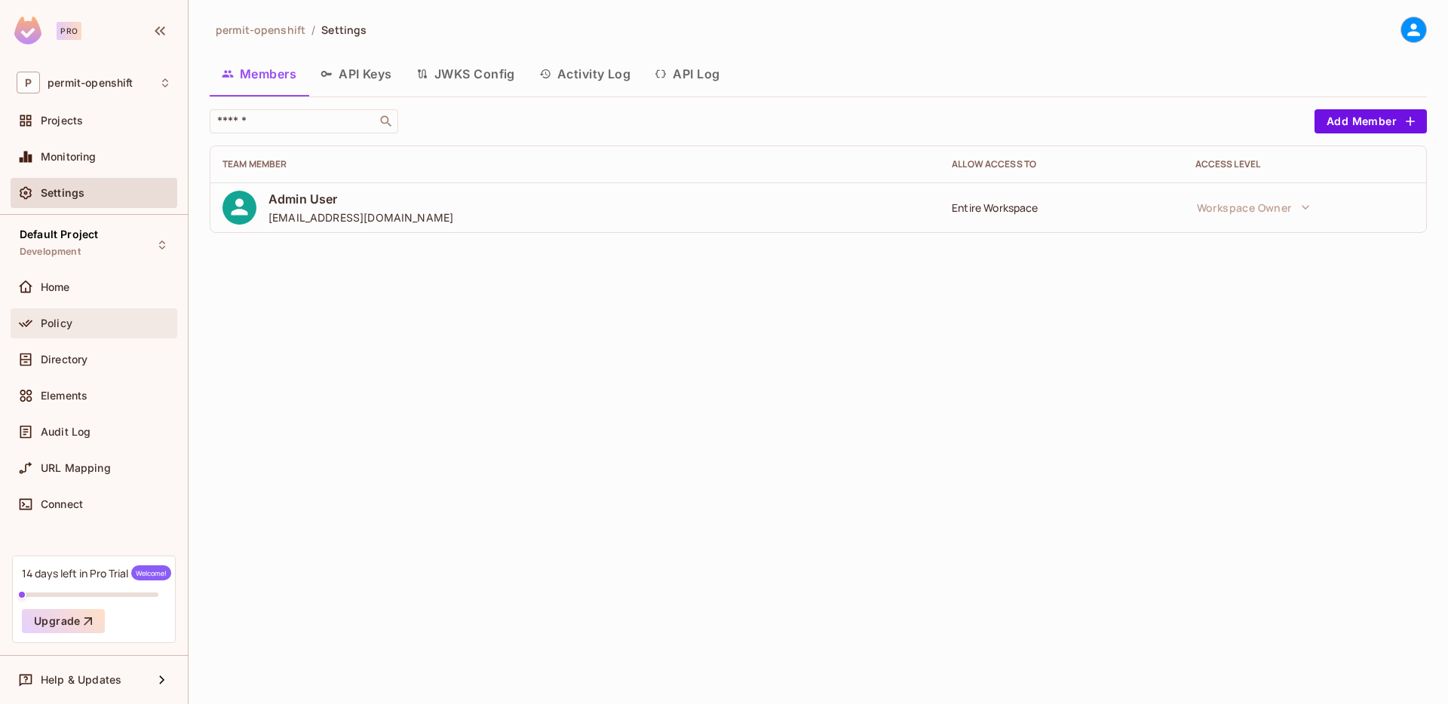
click at [61, 332] on div "Policy" at bounding box center [94, 323] width 167 height 30
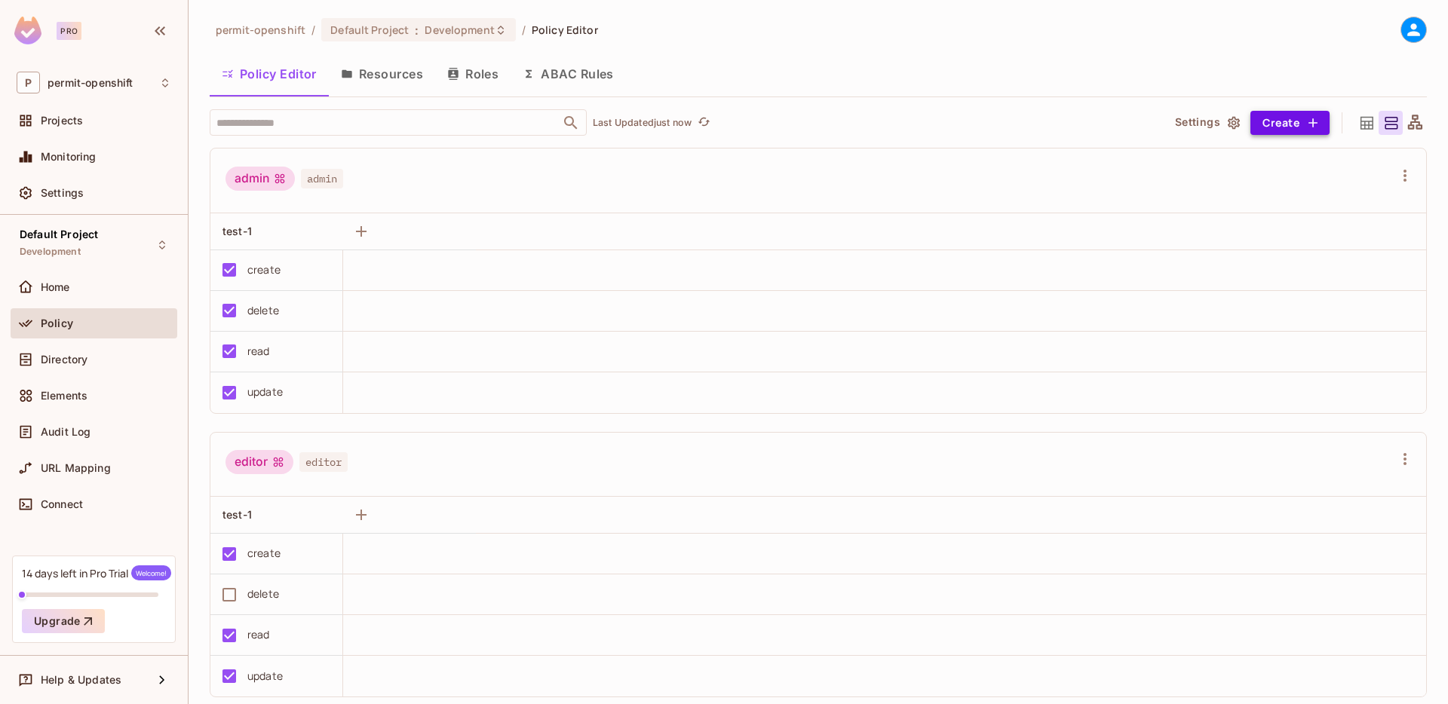
click at [1284, 120] on button "Create" at bounding box center [1290, 123] width 79 height 24
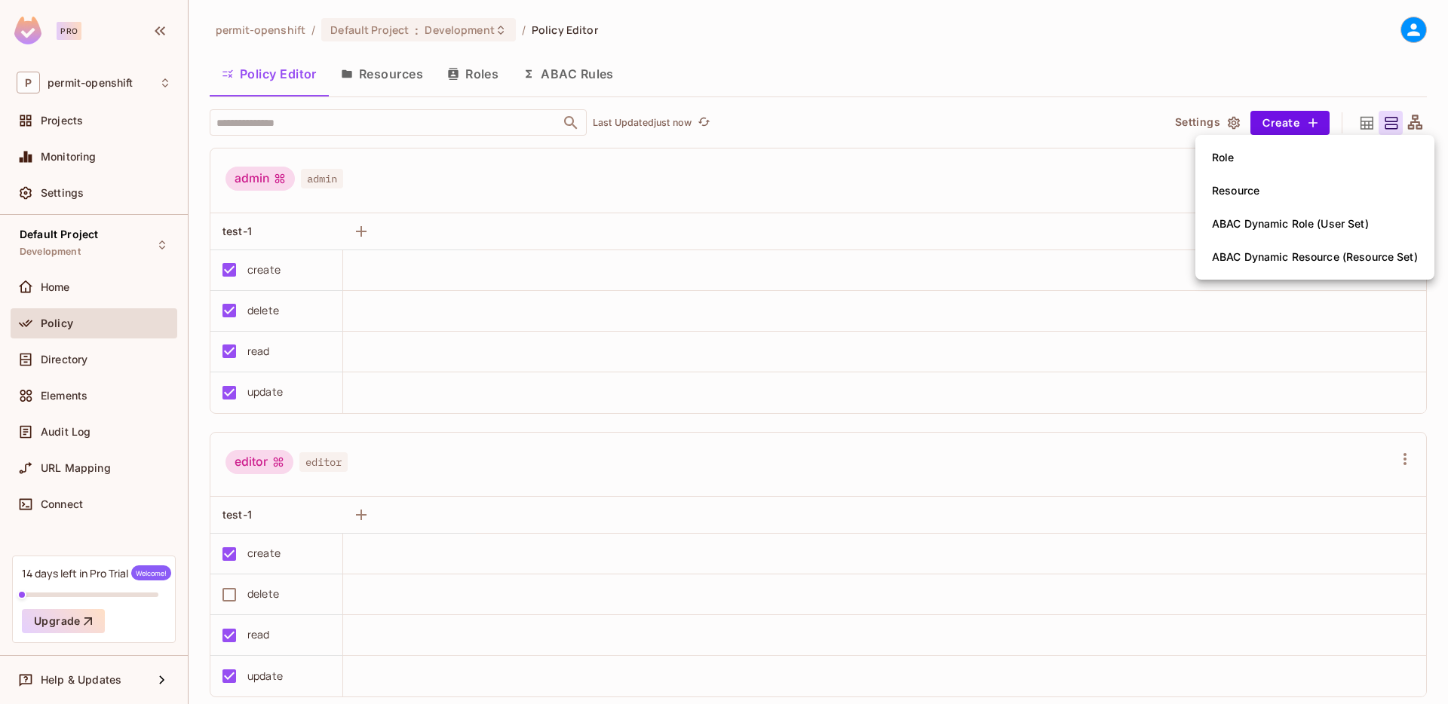
click at [795, 98] on div at bounding box center [724, 352] width 1448 height 704
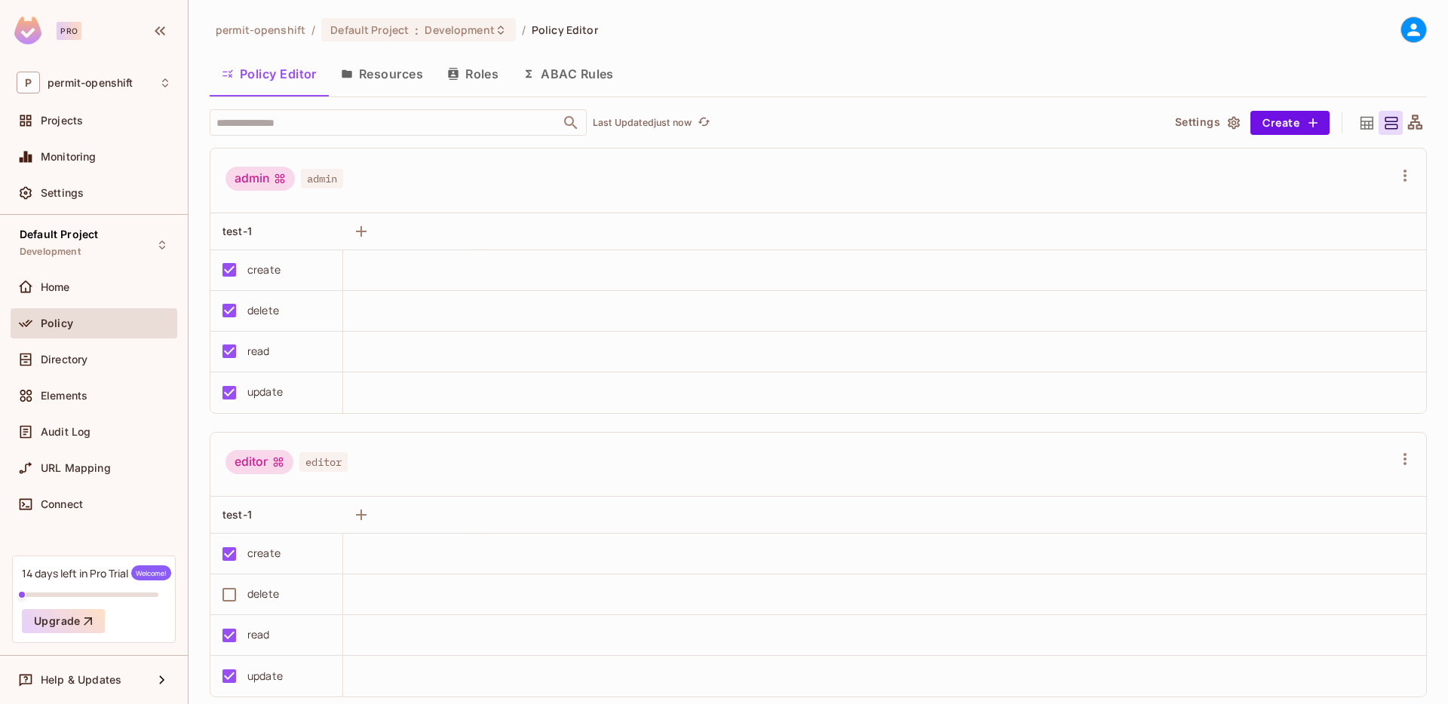
click at [419, 85] on button "Resources" at bounding box center [382, 74] width 106 height 38
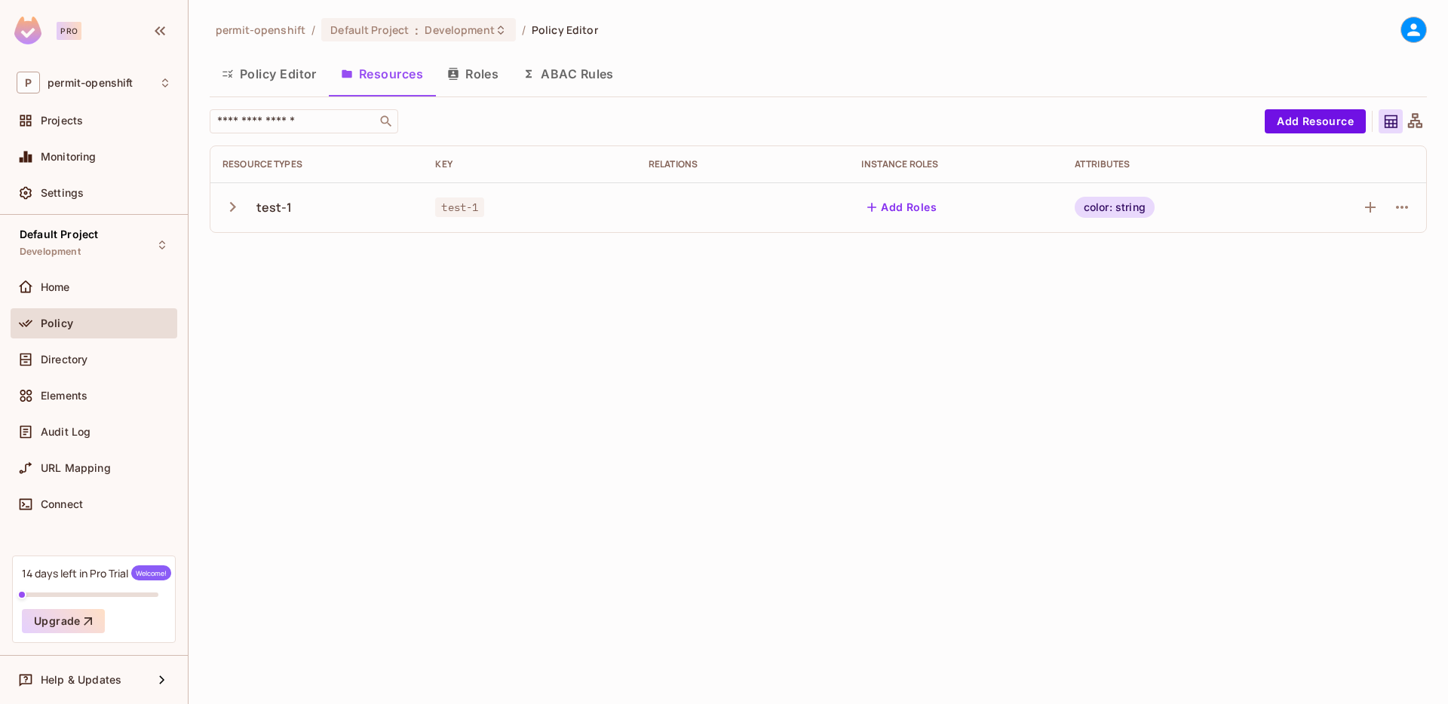
click at [458, 81] on button "Roles" at bounding box center [472, 74] width 75 height 38
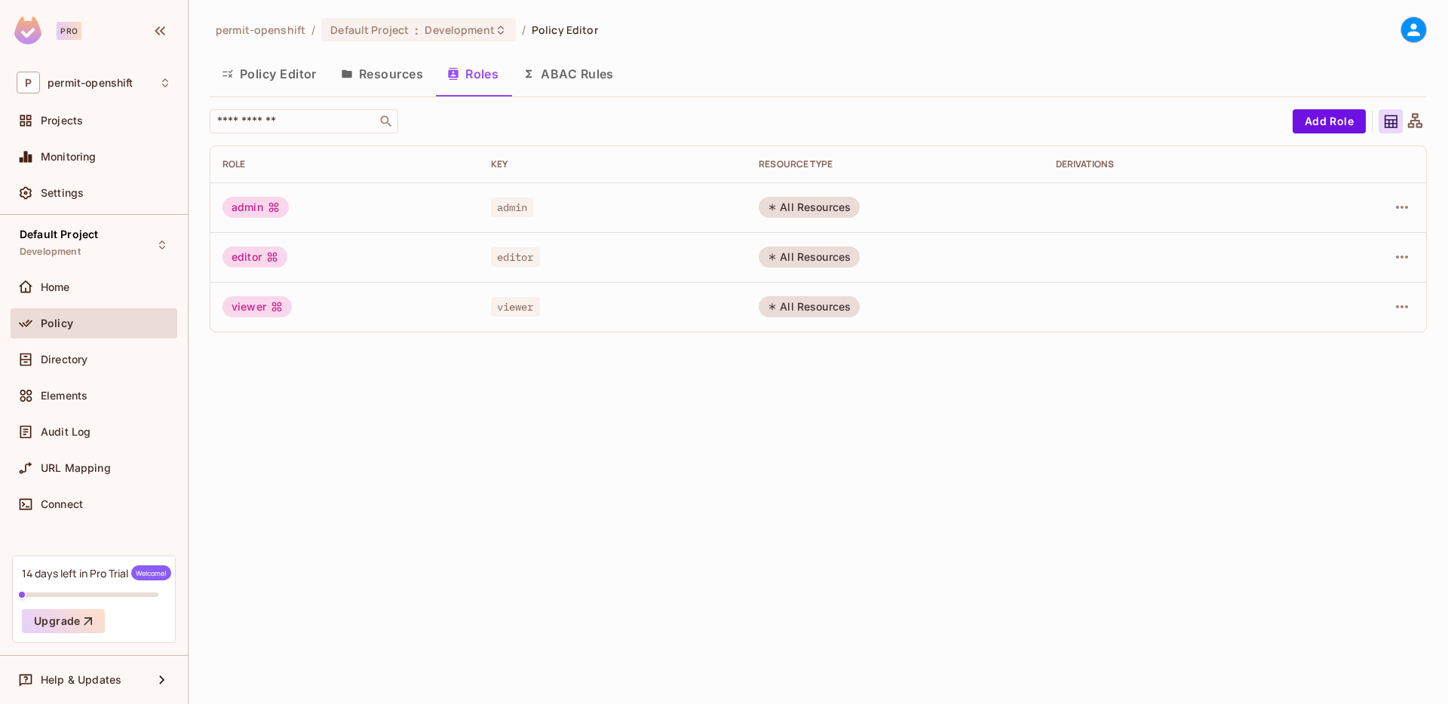
click at [563, 87] on button "ABAC Rules" at bounding box center [568, 74] width 115 height 38
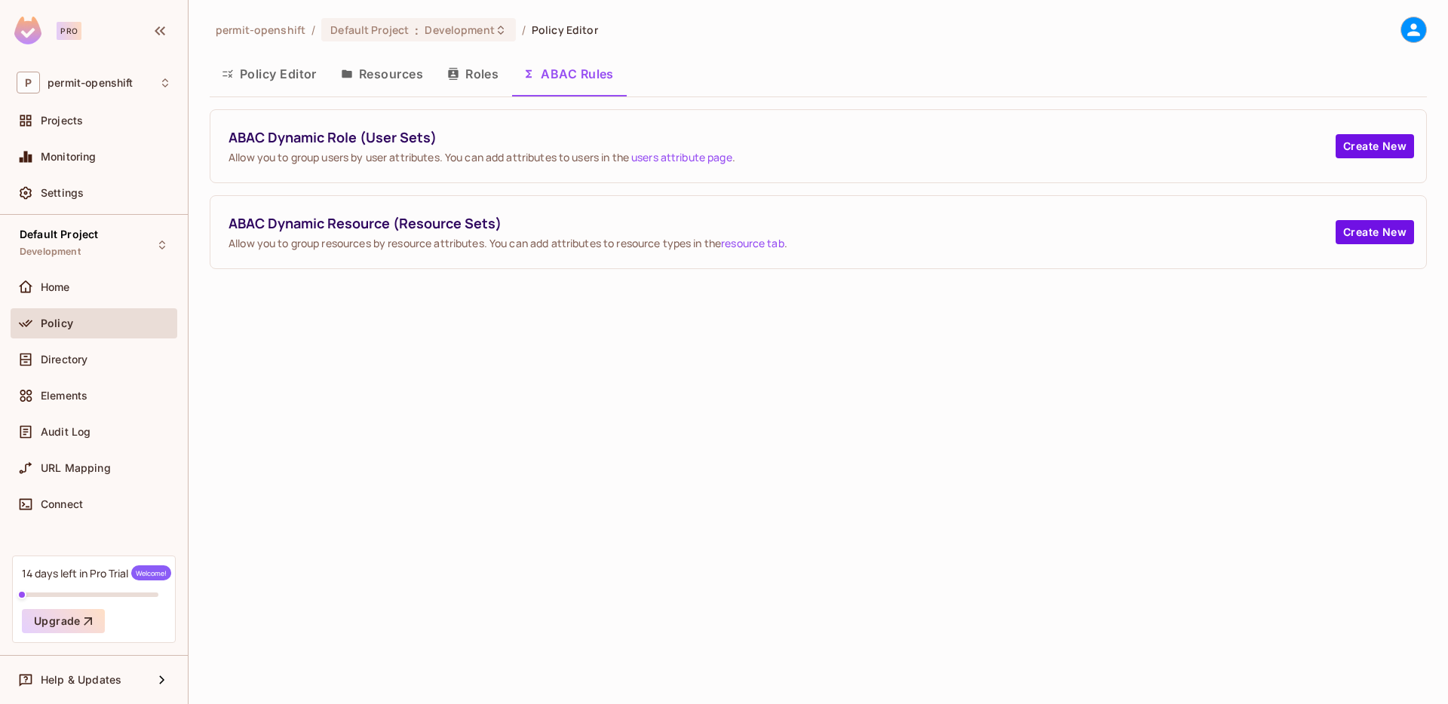
click at [486, 83] on button "Roles" at bounding box center [472, 74] width 75 height 38
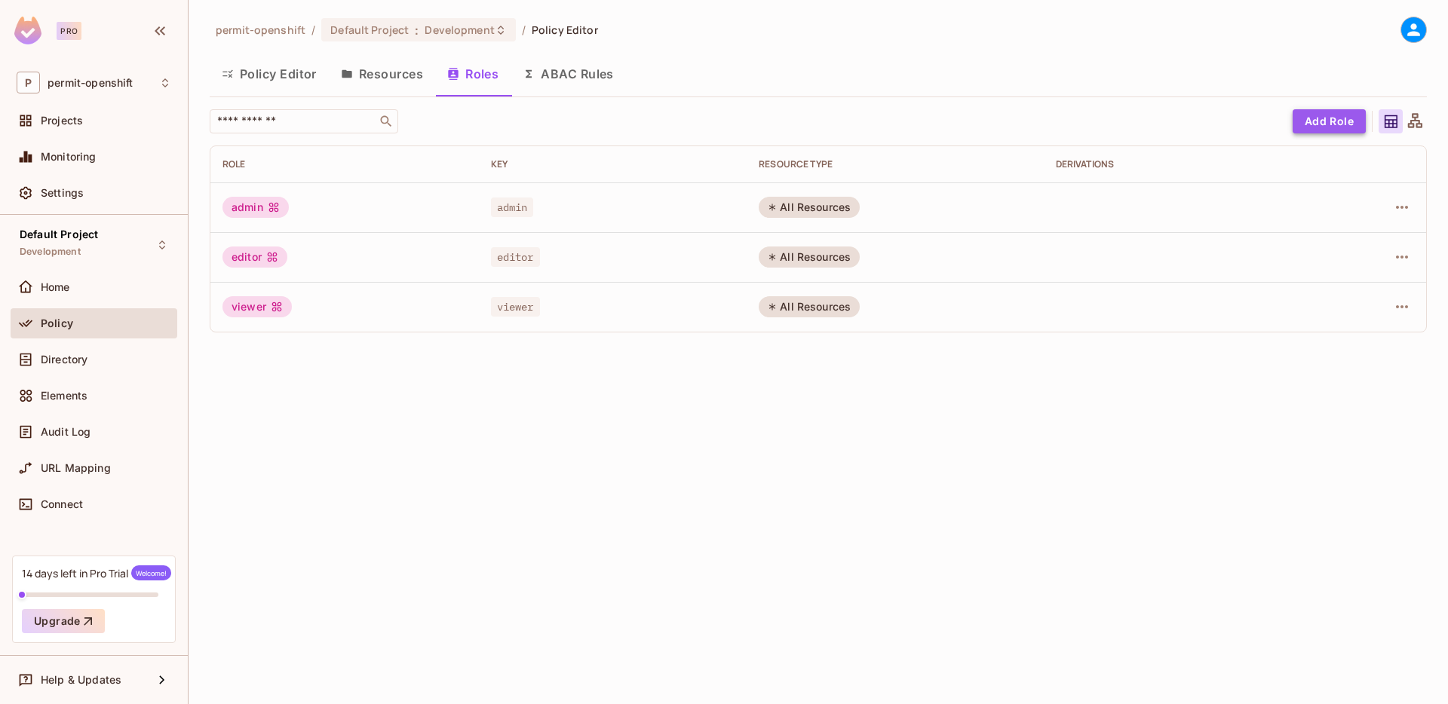
click at [1298, 123] on button "Add Role" at bounding box center [1329, 121] width 73 height 24
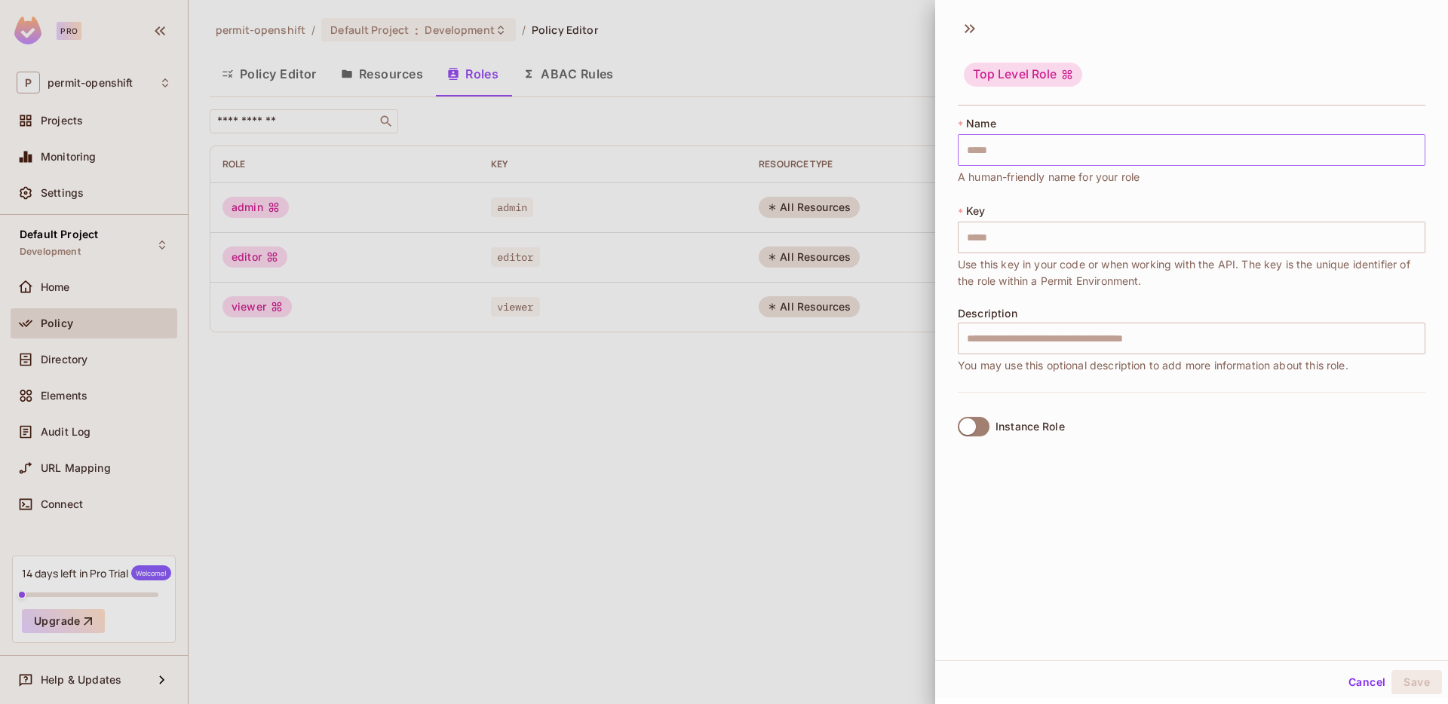
click at [1086, 149] on input "text" at bounding box center [1192, 150] width 468 height 32
type input "******"
click at [1410, 681] on button "Save" at bounding box center [1417, 683] width 51 height 24
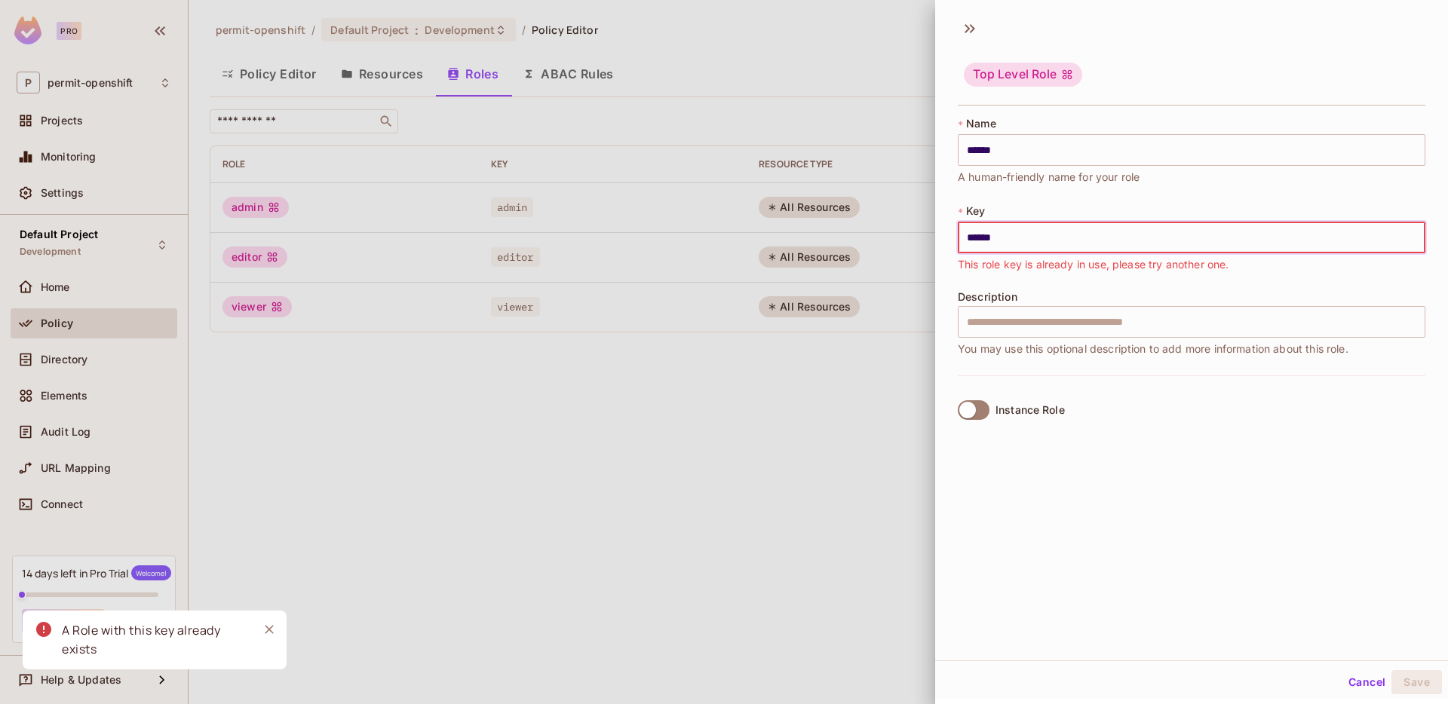
click at [975, 419] on span at bounding box center [974, 410] width 32 height 20
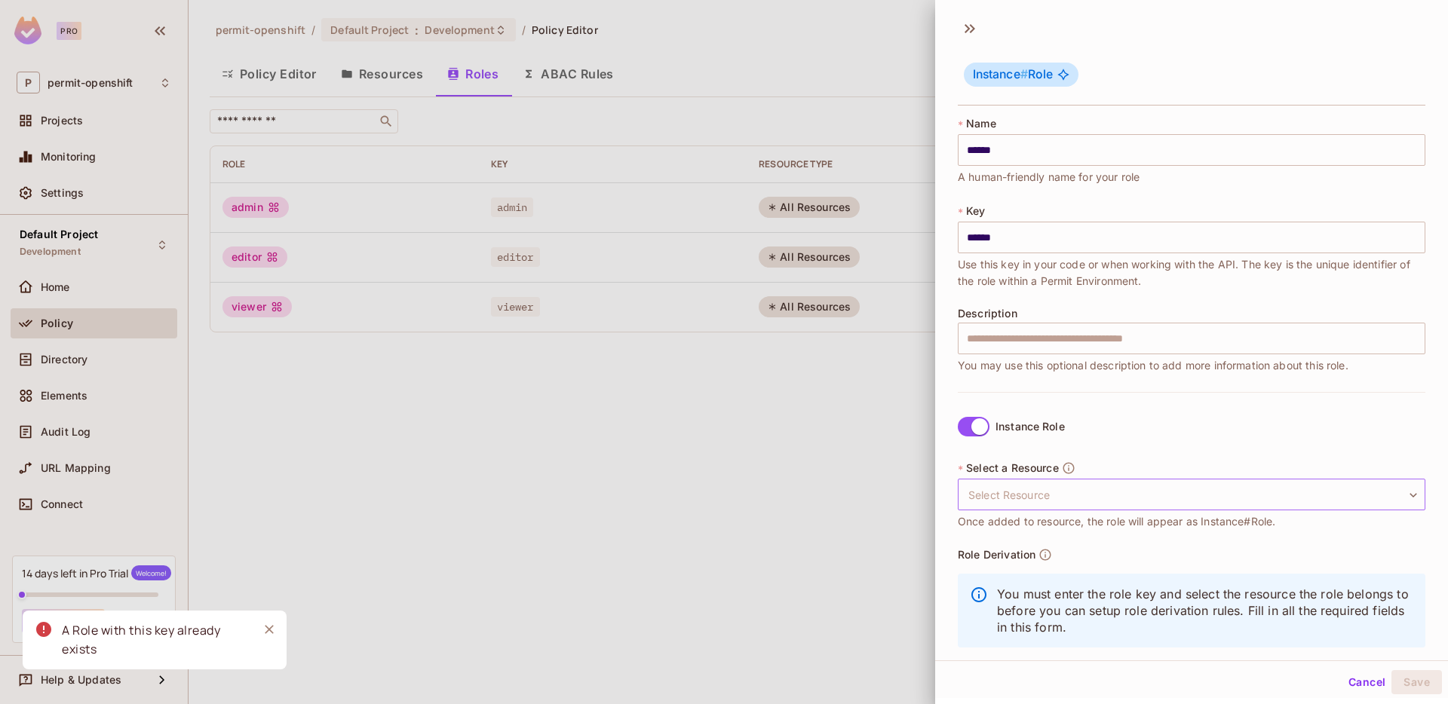
click at [1143, 504] on body "Pro P permit-openshift Projects Monitoring Settings Default Project Development…" at bounding box center [724, 352] width 1448 height 704
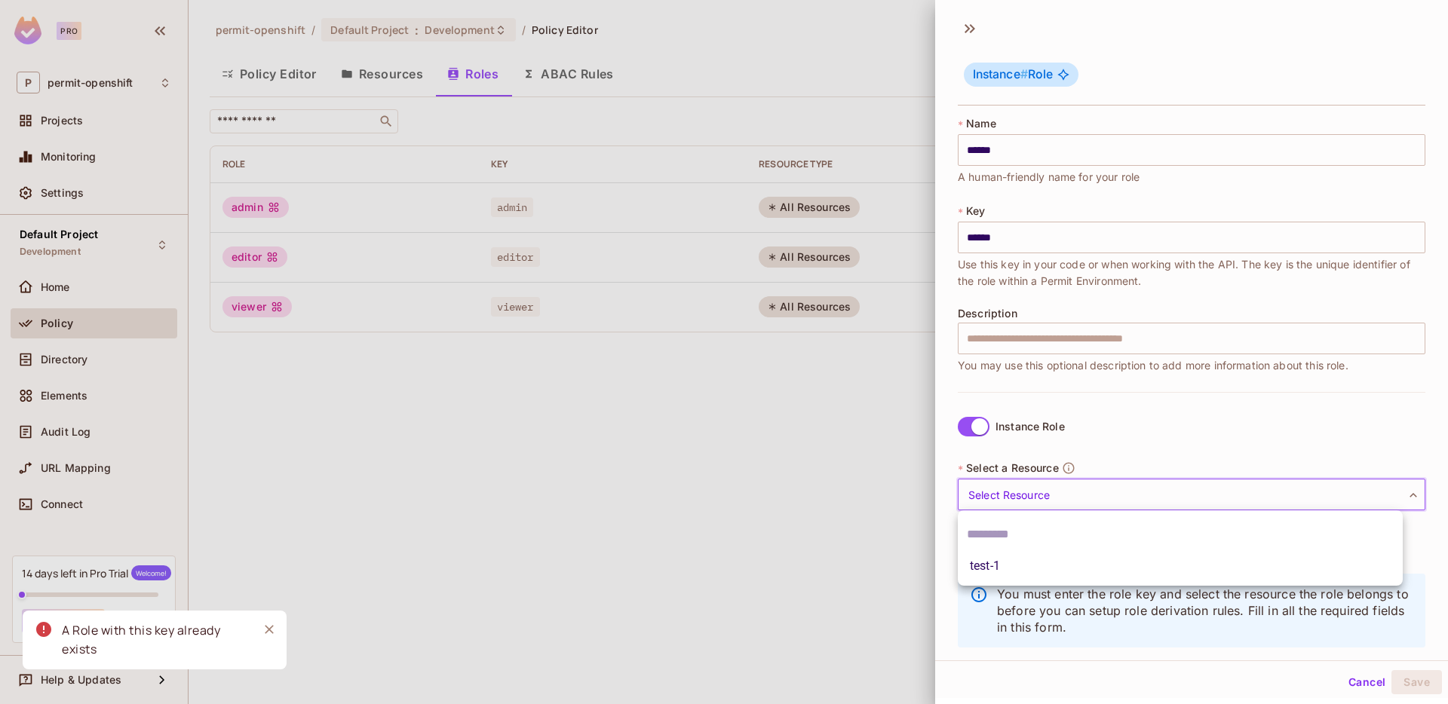
click at [1070, 559] on li "test-1" at bounding box center [1180, 566] width 445 height 27
type input "******"
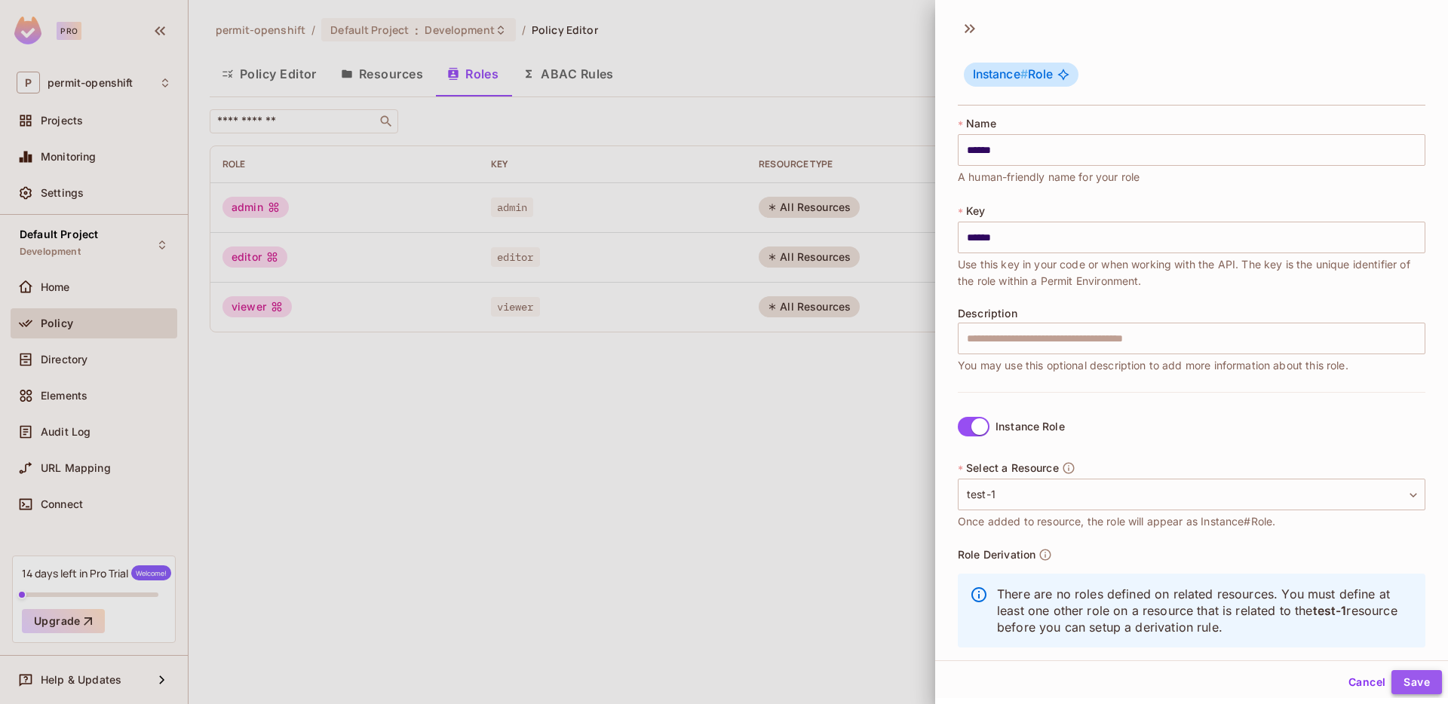
click at [1414, 686] on button "Save" at bounding box center [1417, 683] width 51 height 24
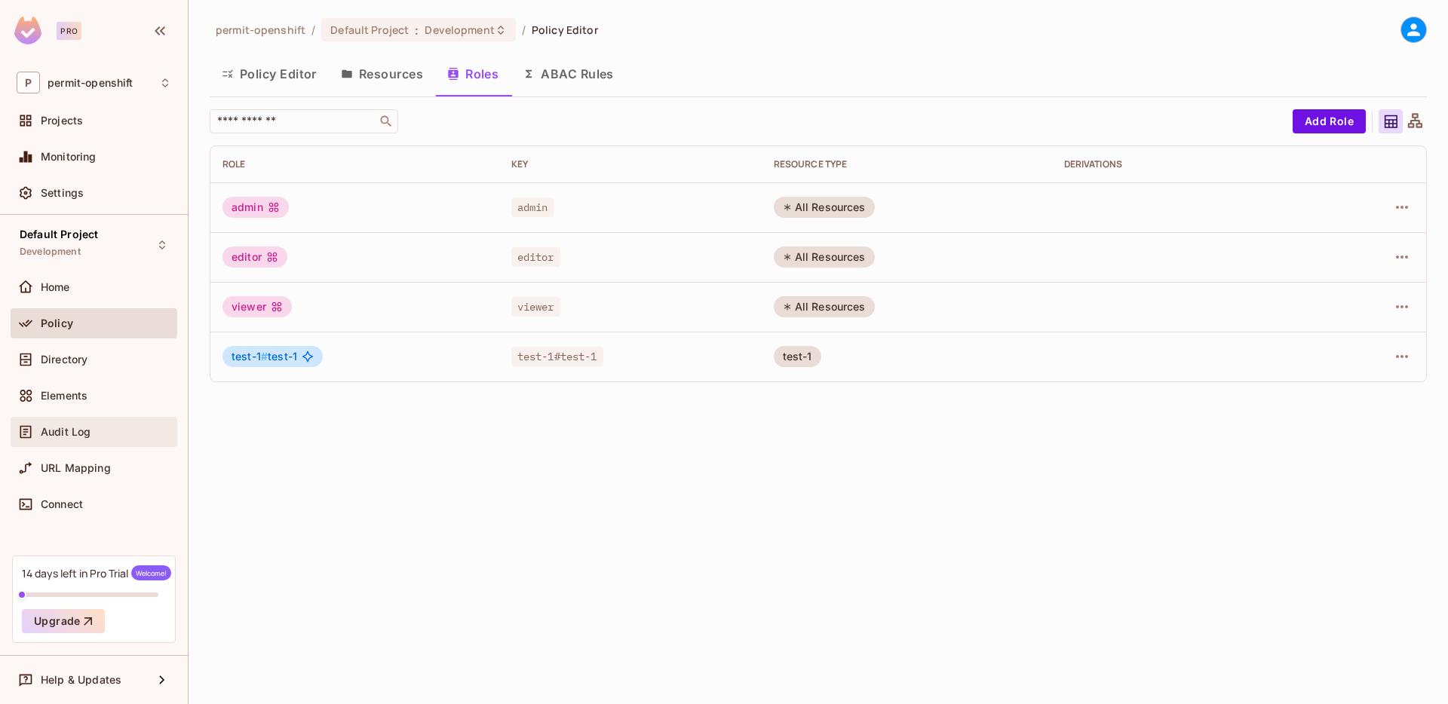
click at [92, 426] on div "Audit Log" at bounding box center [106, 432] width 130 height 12
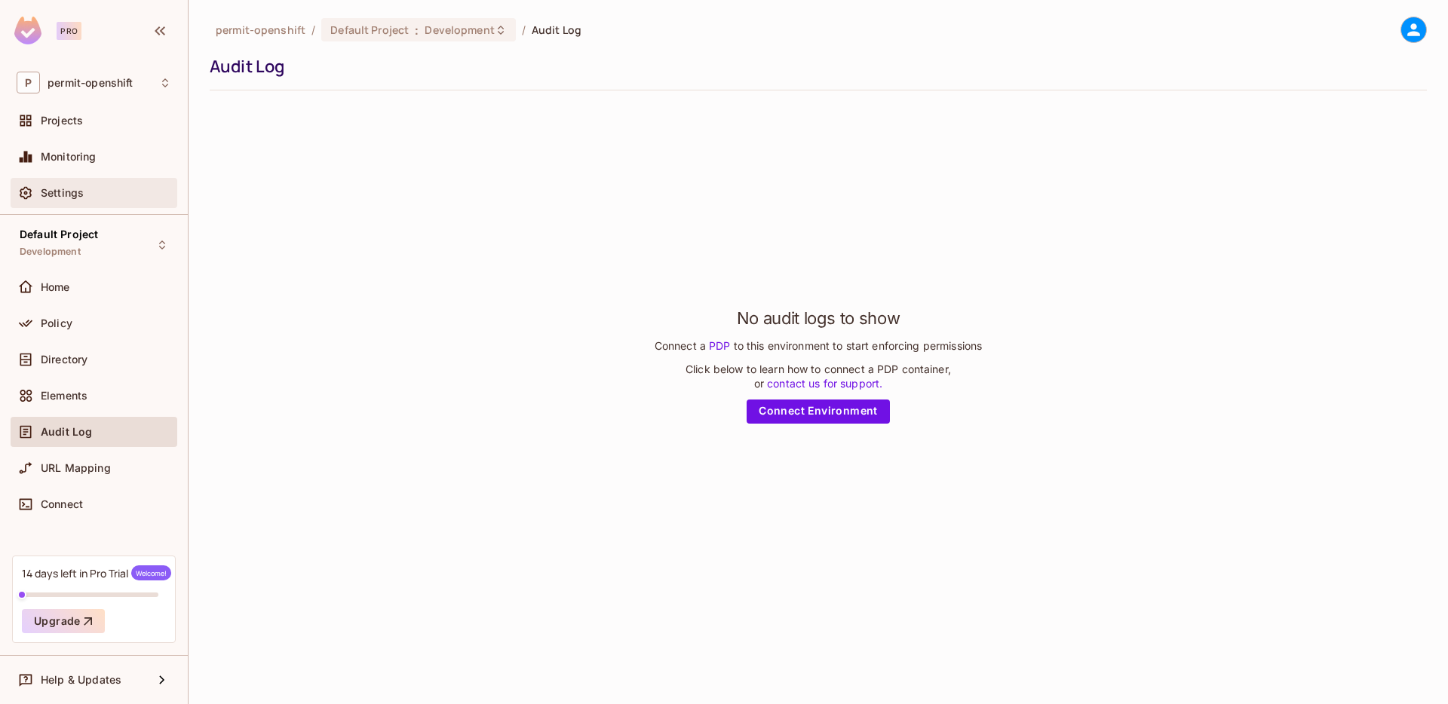
click at [65, 200] on div "Settings" at bounding box center [94, 193] width 155 height 18
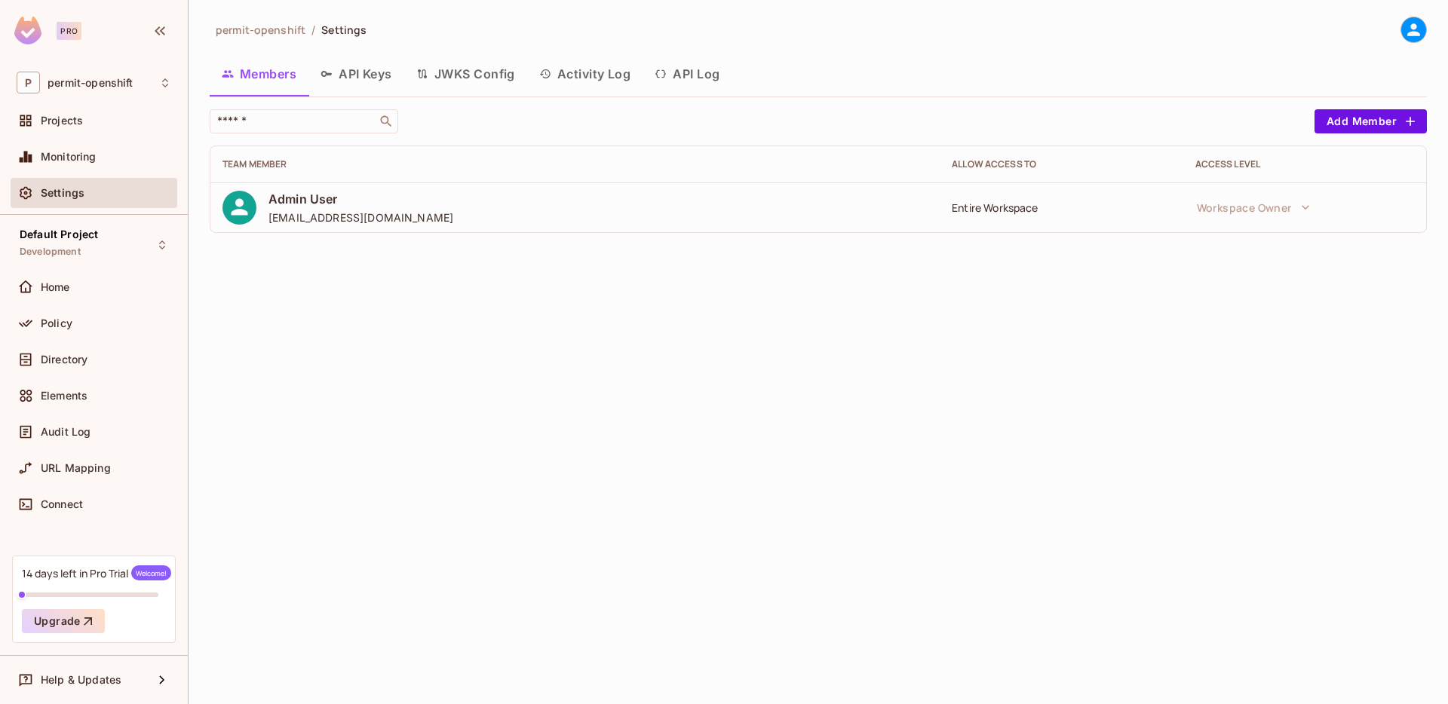
click at [615, 69] on button "Activity Log" at bounding box center [585, 74] width 116 height 38
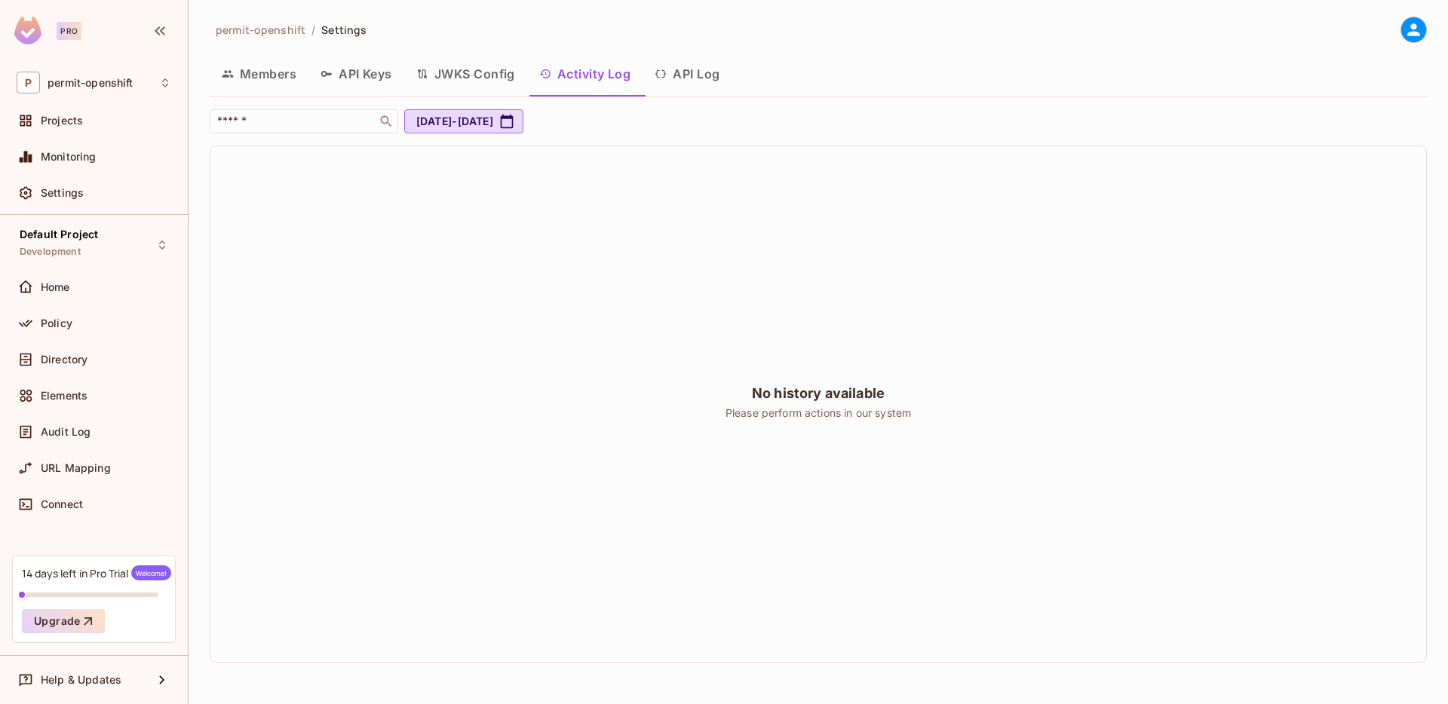
click at [690, 79] on button "API Log" at bounding box center [687, 74] width 89 height 38
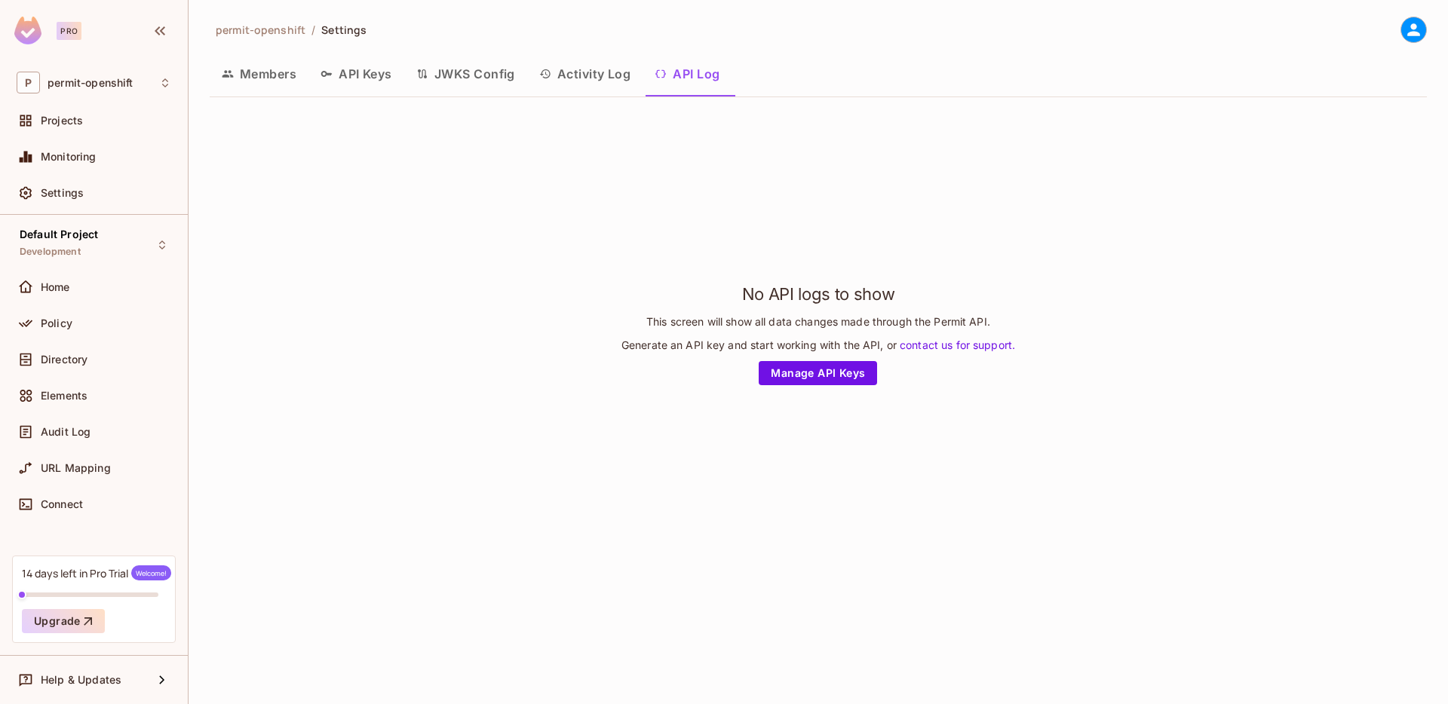
click at [624, 80] on button "Activity Log" at bounding box center [585, 74] width 116 height 38
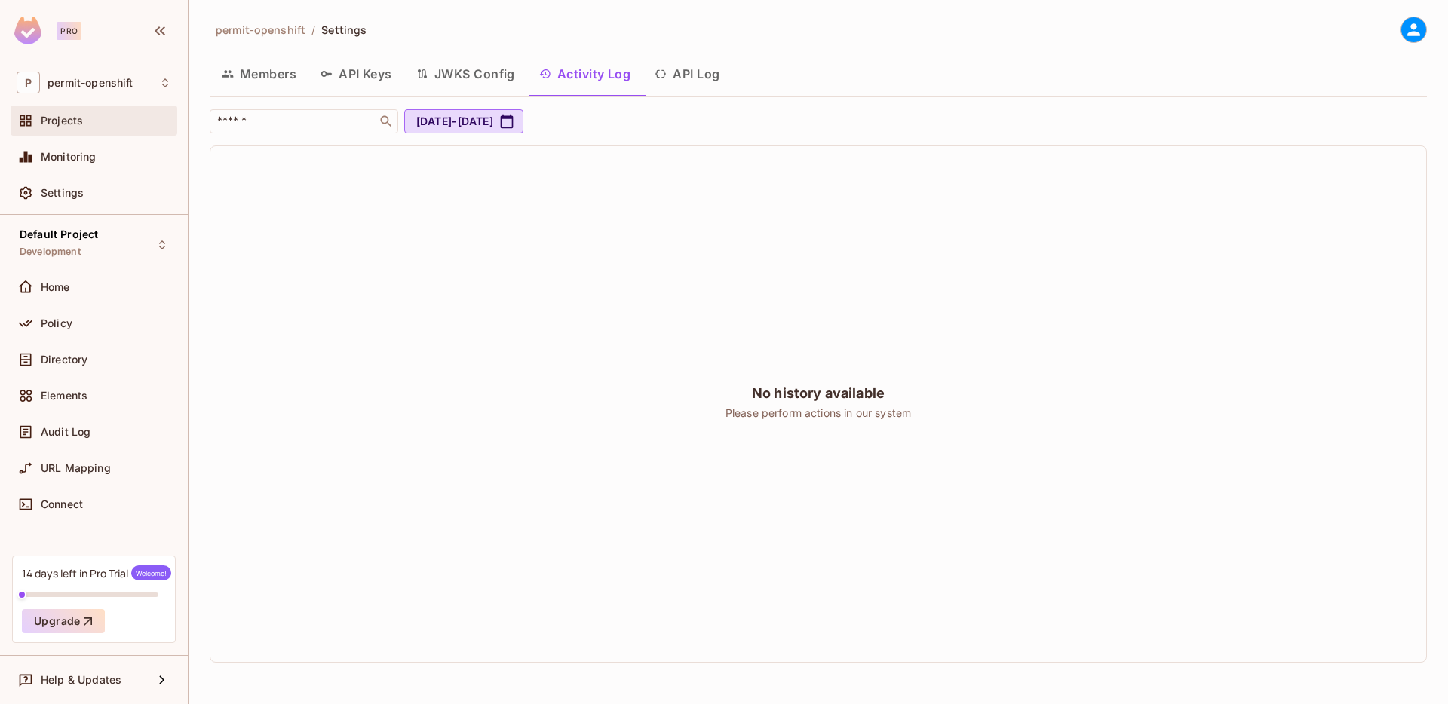
click at [81, 133] on div "Projects" at bounding box center [94, 121] width 167 height 30
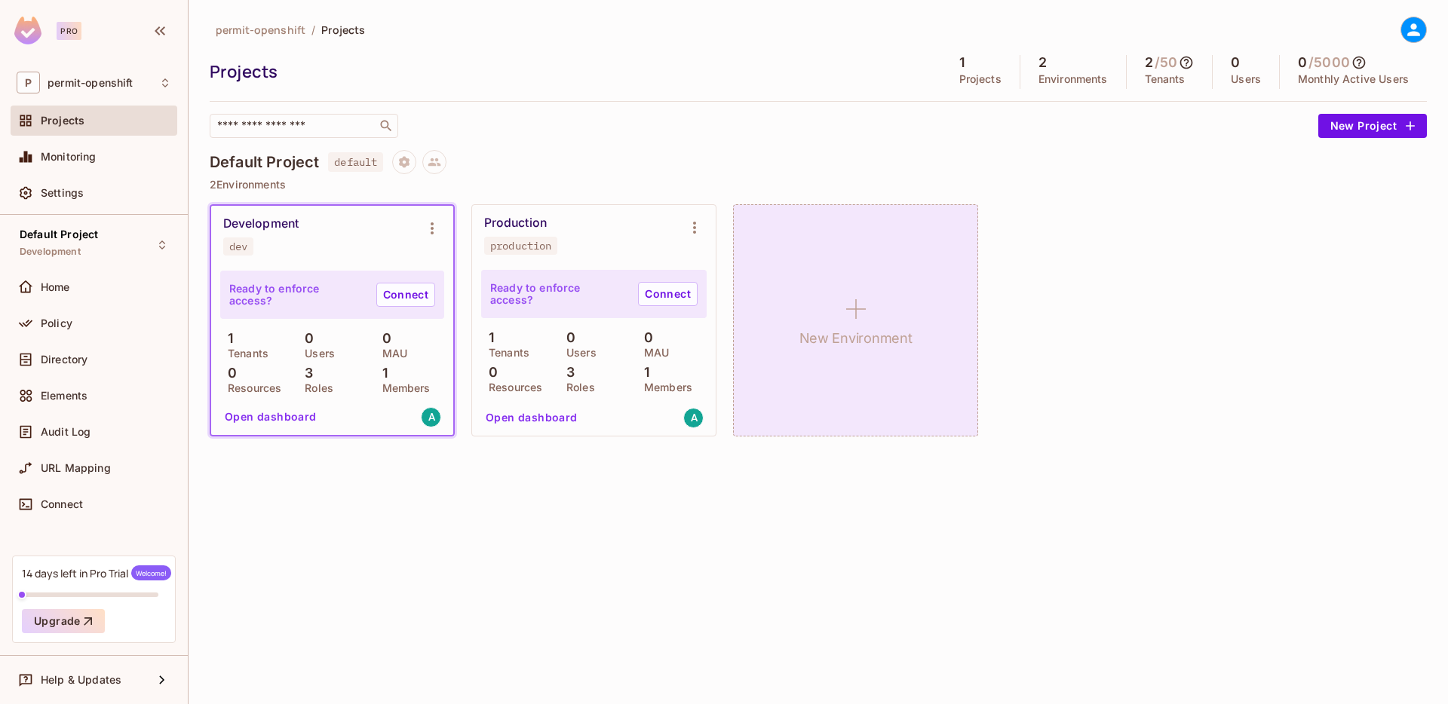
click at [842, 318] on icon at bounding box center [856, 309] width 36 height 36
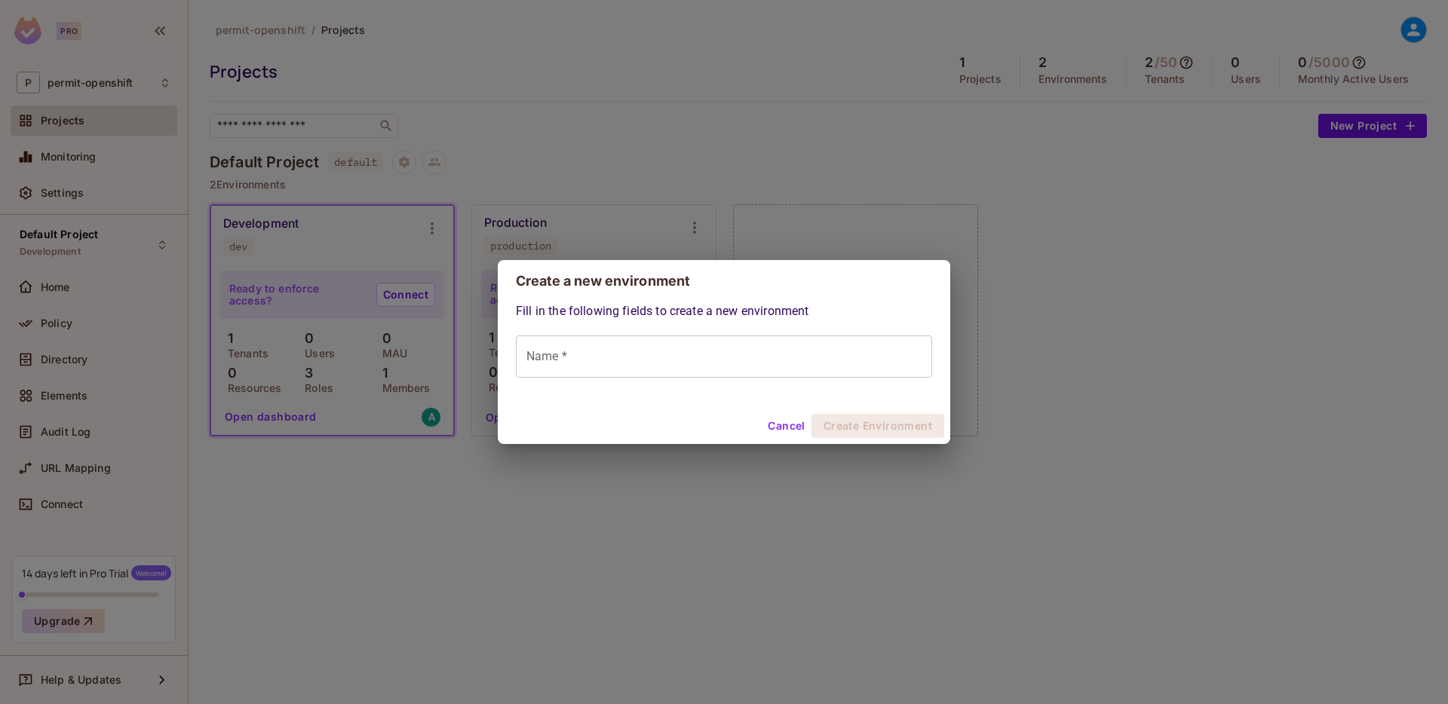
click at [714, 340] on input "Name *" at bounding box center [724, 357] width 416 height 42
type input "******"
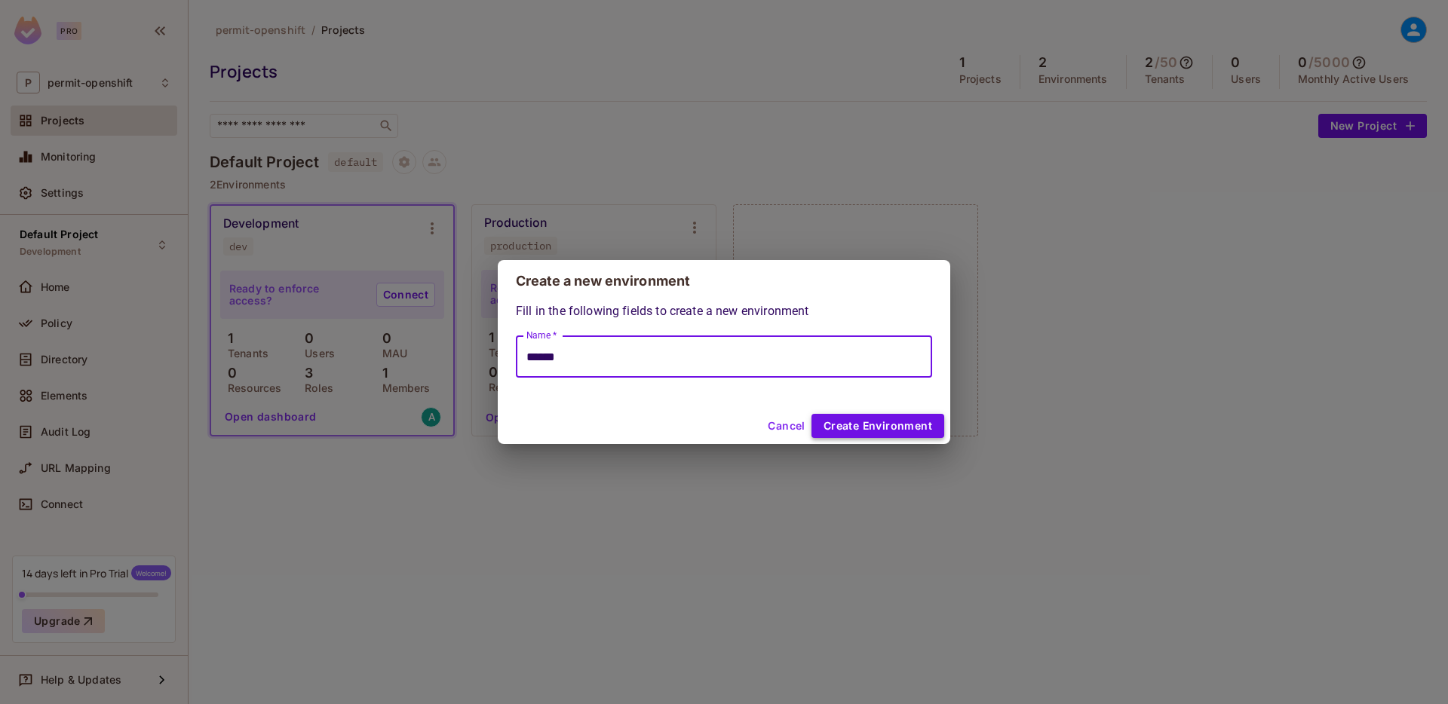
click at [879, 418] on button "Create Environment" at bounding box center [878, 426] width 133 height 24
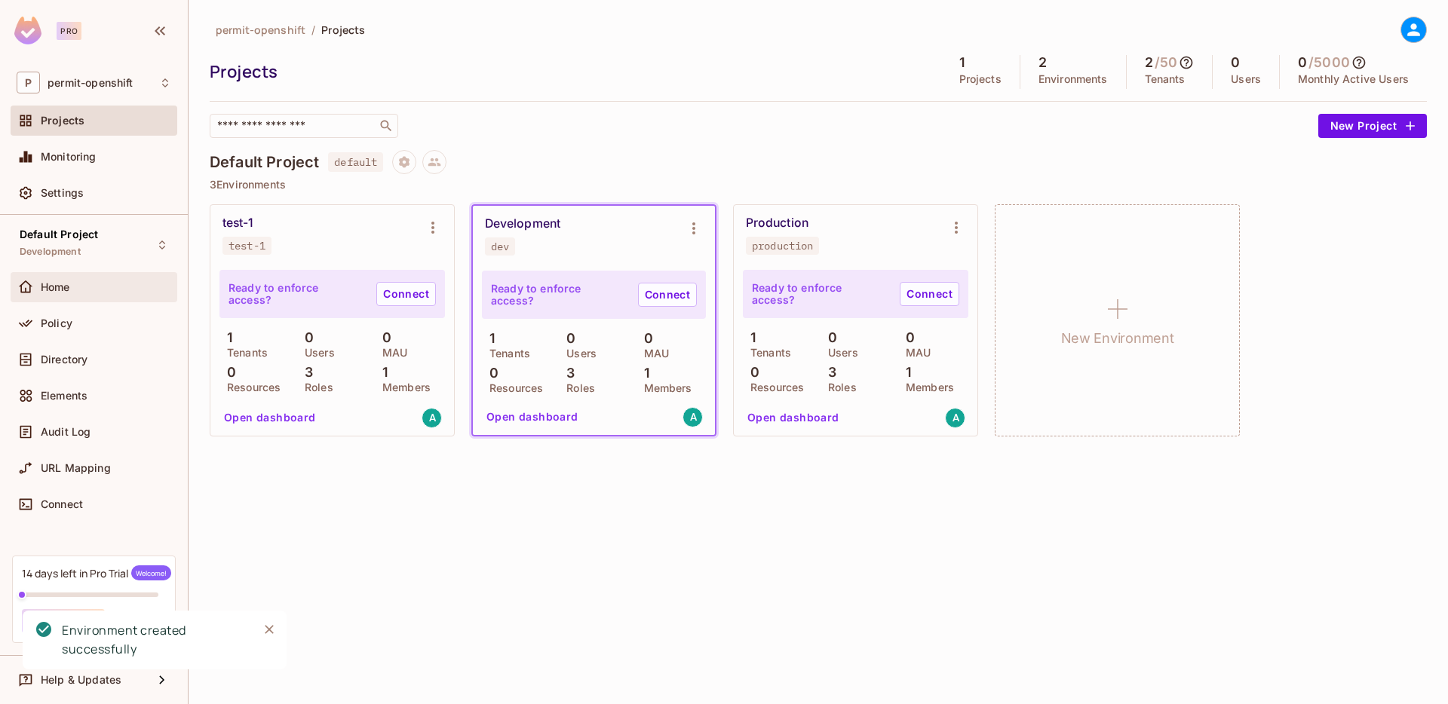
click at [60, 289] on span "Home" at bounding box center [55, 287] width 29 height 12
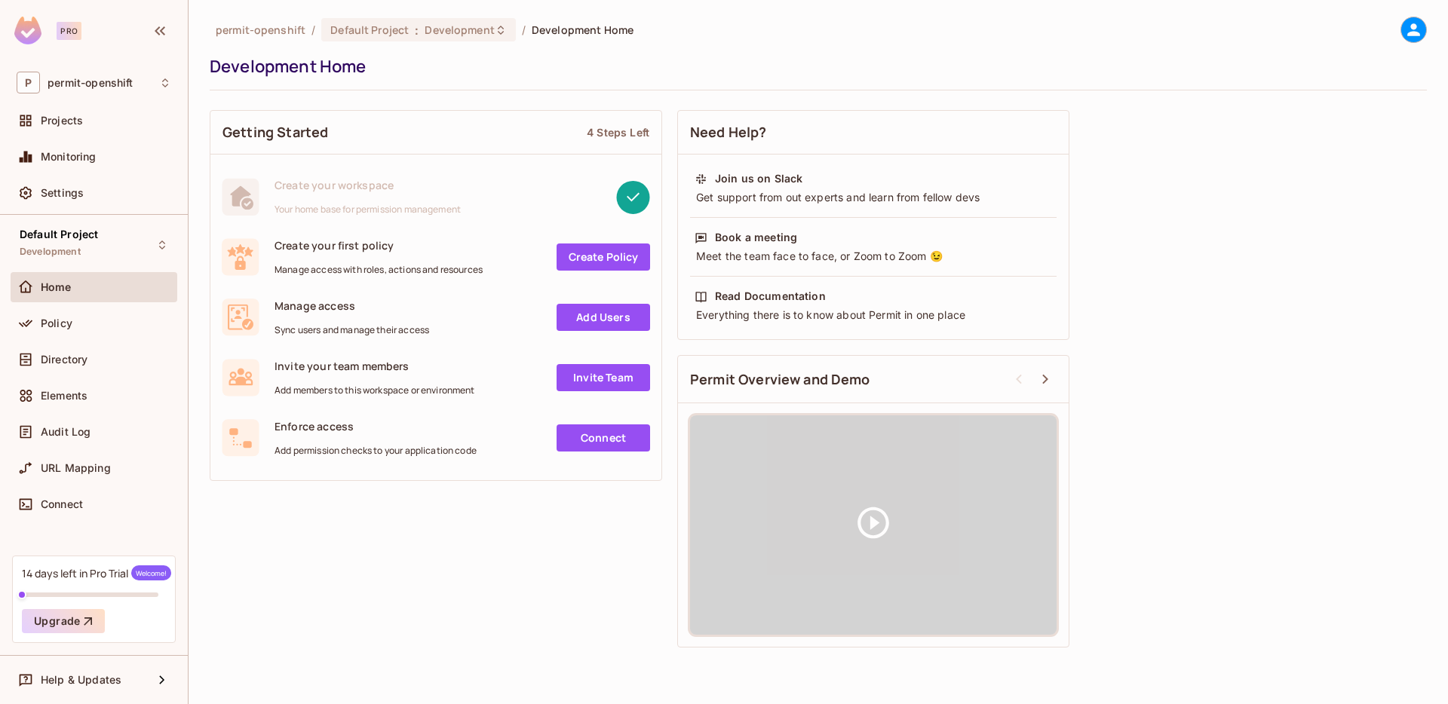
click at [1414, 25] on icon at bounding box center [1413, 29] width 13 height 13
click at [1178, 52] on div at bounding box center [724, 352] width 1448 height 704
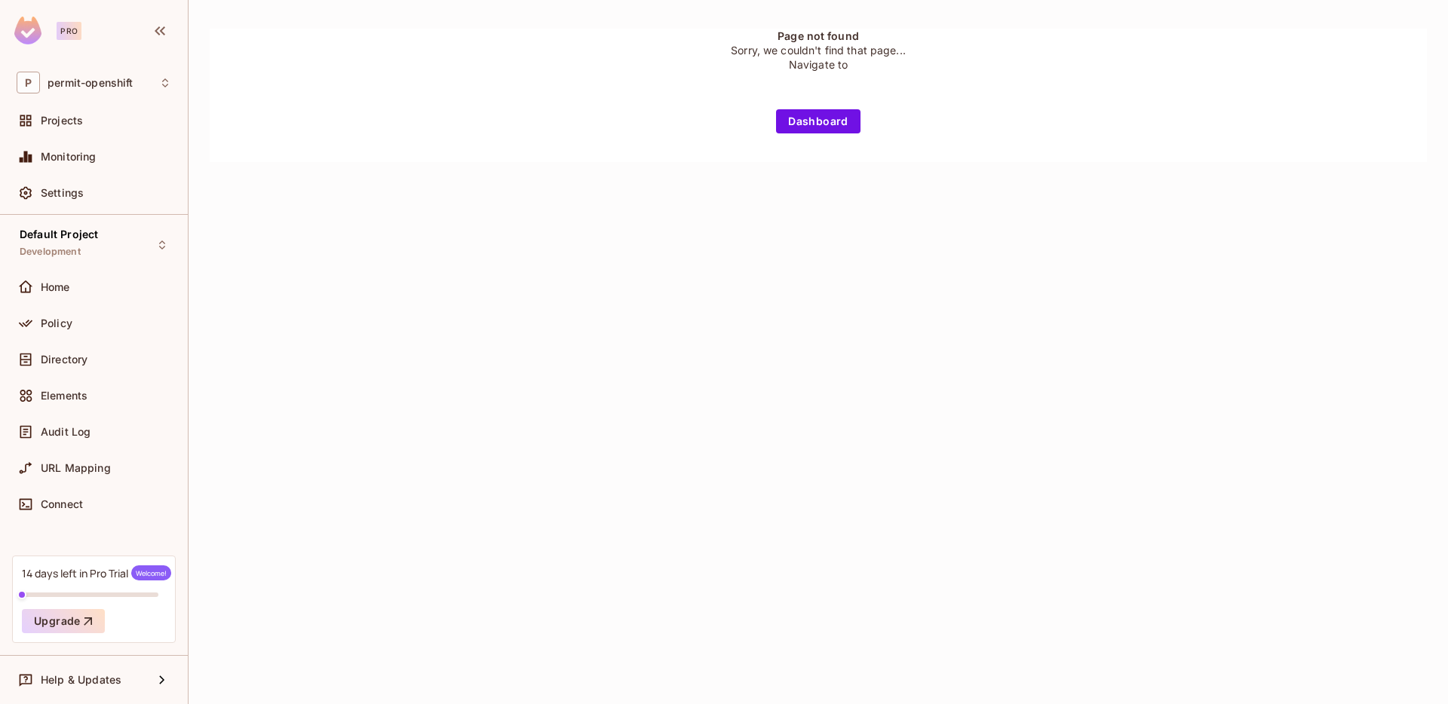
click at [334, 133] on div "Page not found Sorry, we couldn't find that page... Navigate to Dashboard" at bounding box center [818, 95] width 1217 height 133
